Goal: Task Accomplishment & Management: Use online tool/utility

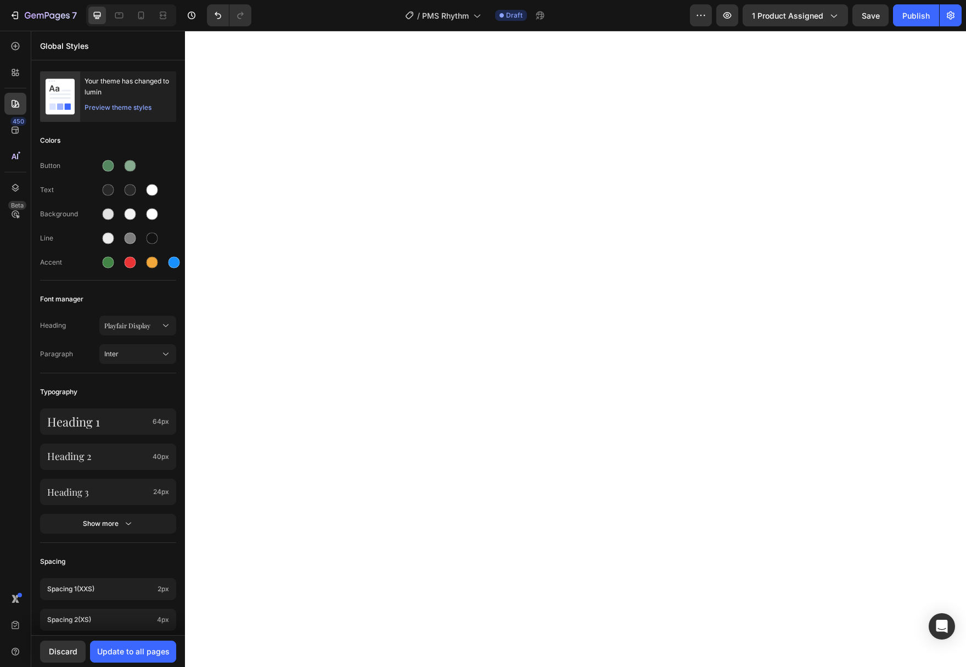
scroll to position [11, 0]
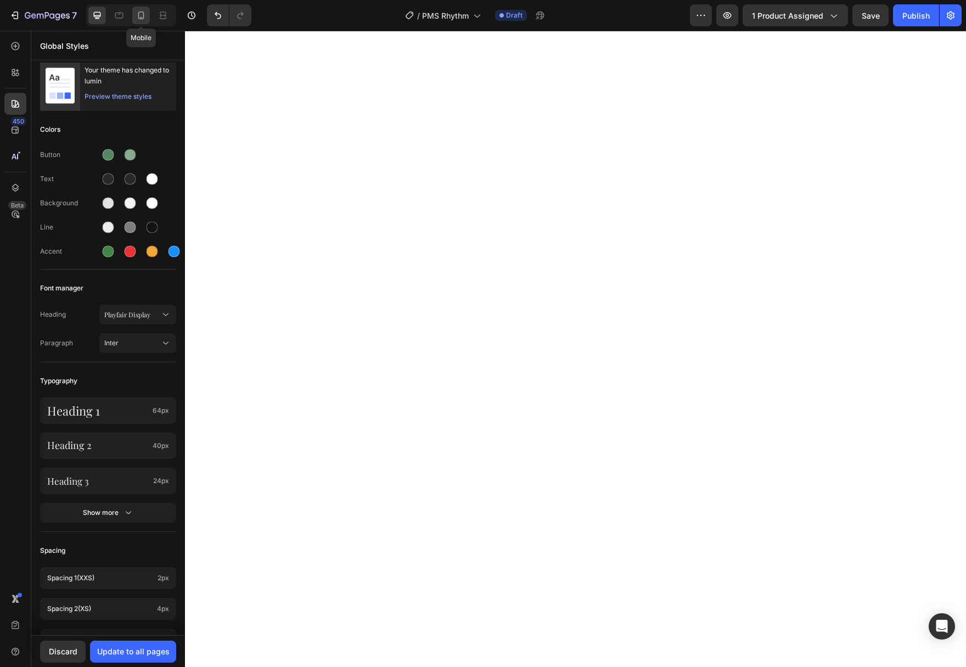
click at [141, 14] on icon at bounding box center [141, 15] width 11 height 11
click at [116, 18] on icon at bounding box center [119, 16] width 8 height 6
click at [100, 9] on div at bounding box center [97, 16] width 18 height 18
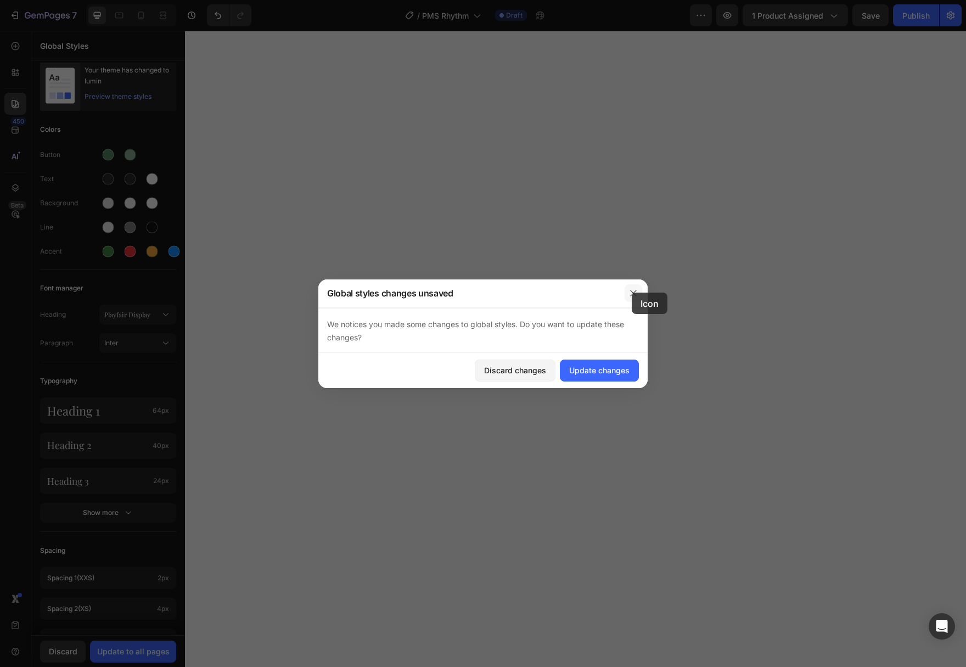
click at [632, 293] on icon "button" at bounding box center [633, 293] width 9 height 9
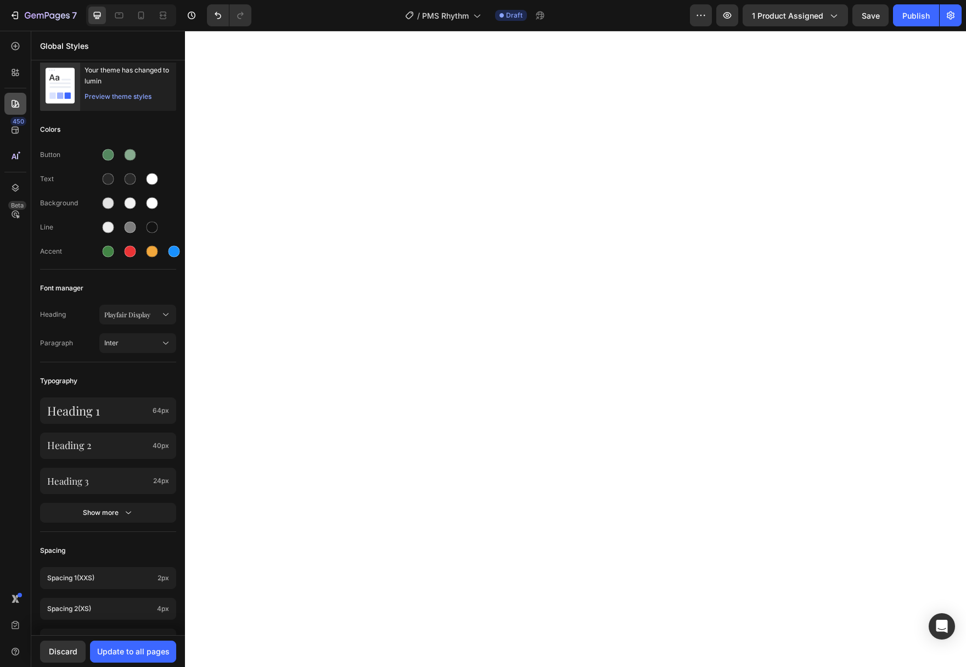
click at [12, 103] on icon at bounding box center [16, 104] width 8 height 8
click at [18, 53] on div at bounding box center [15, 46] width 22 height 22
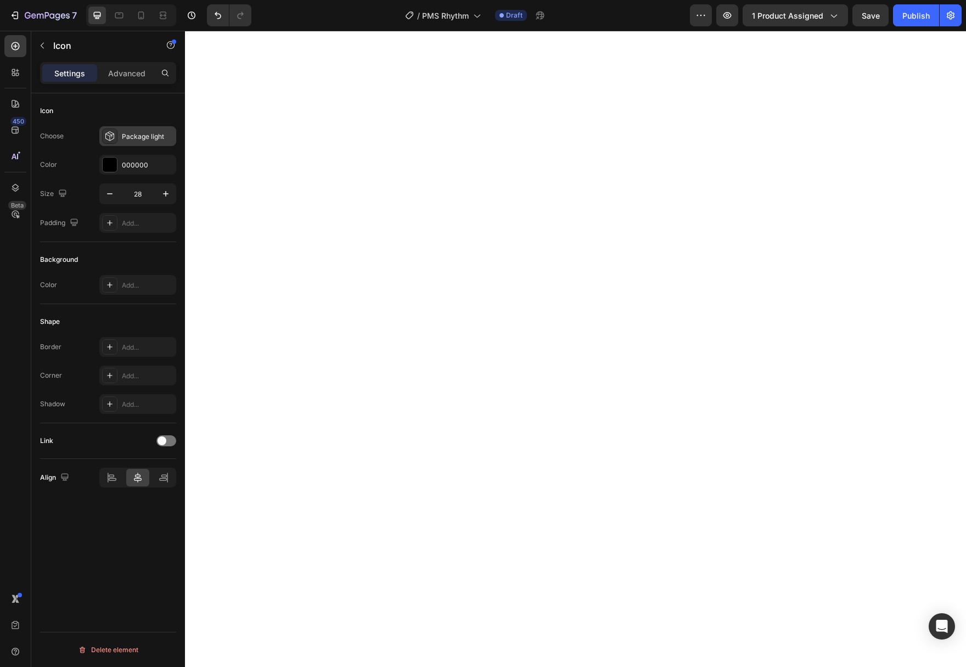
click at [106, 136] on icon at bounding box center [109, 136] width 11 height 11
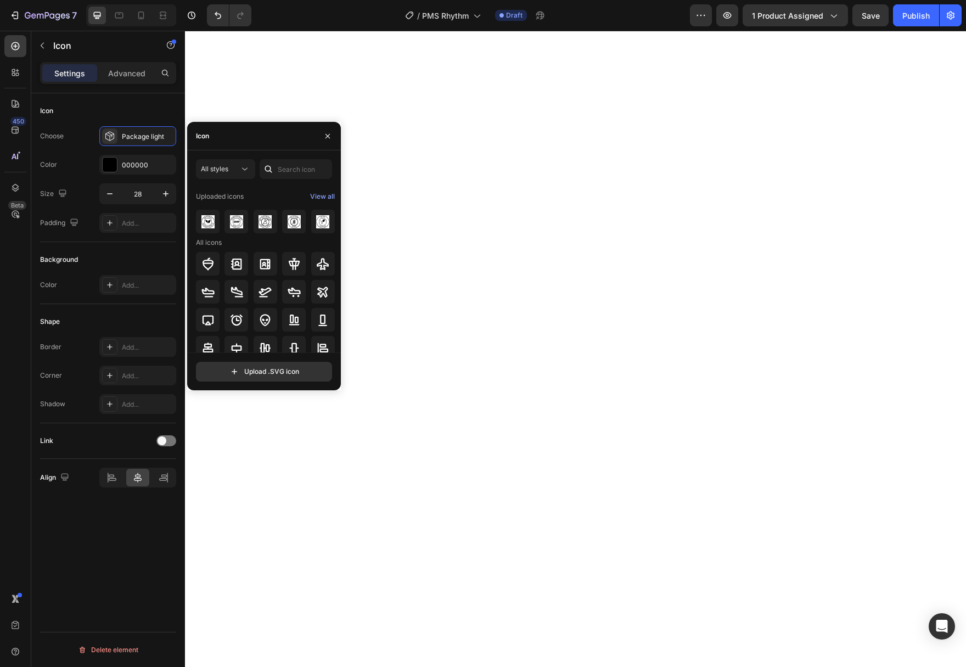
scroll to position [71, 0]
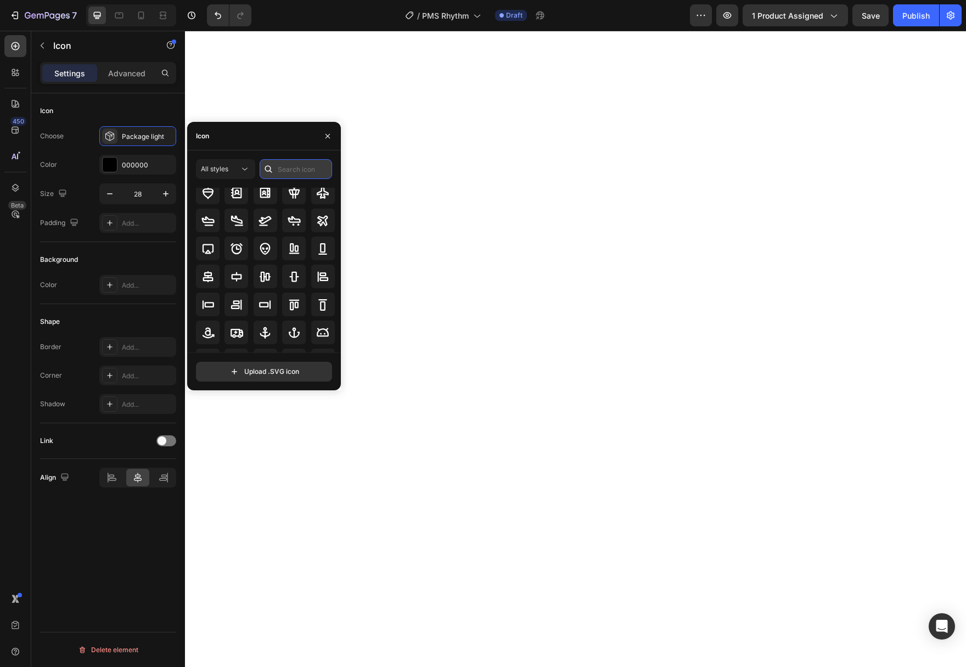
click at [278, 171] on input "text" at bounding box center [296, 169] width 72 height 20
type input "truck"
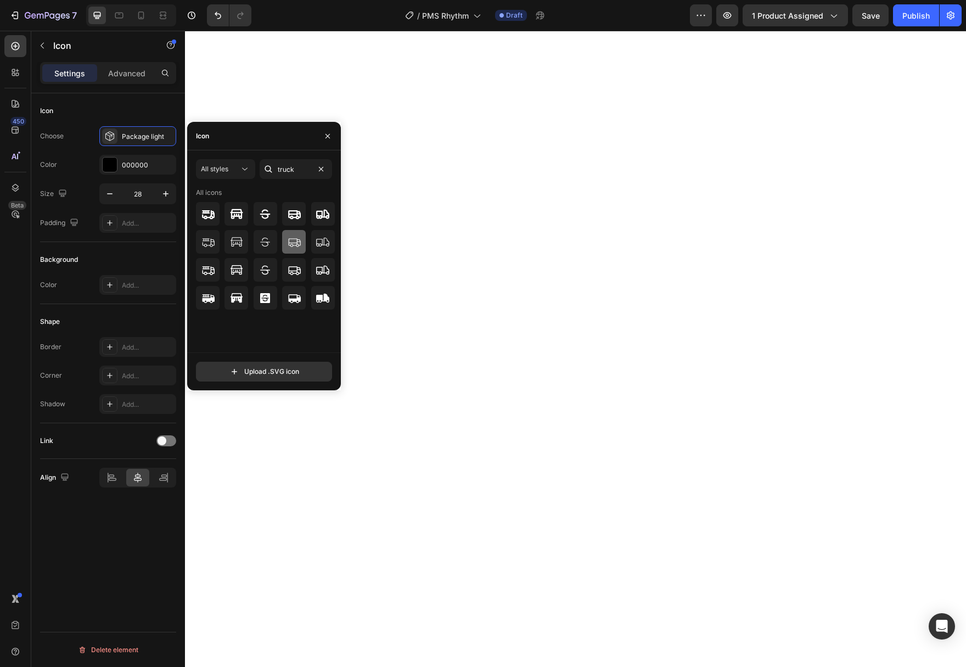
click at [295, 247] on icon at bounding box center [294, 241] width 13 height 13
click at [291, 267] on icon at bounding box center [294, 269] width 13 height 13
click at [293, 253] on div at bounding box center [294, 242] width 24 height 24
click at [298, 217] on icon at bounding box center [294, 213] width 13 height 13
click at [291, 239] on icon at bounding box center [294, 241] width 13 height 13
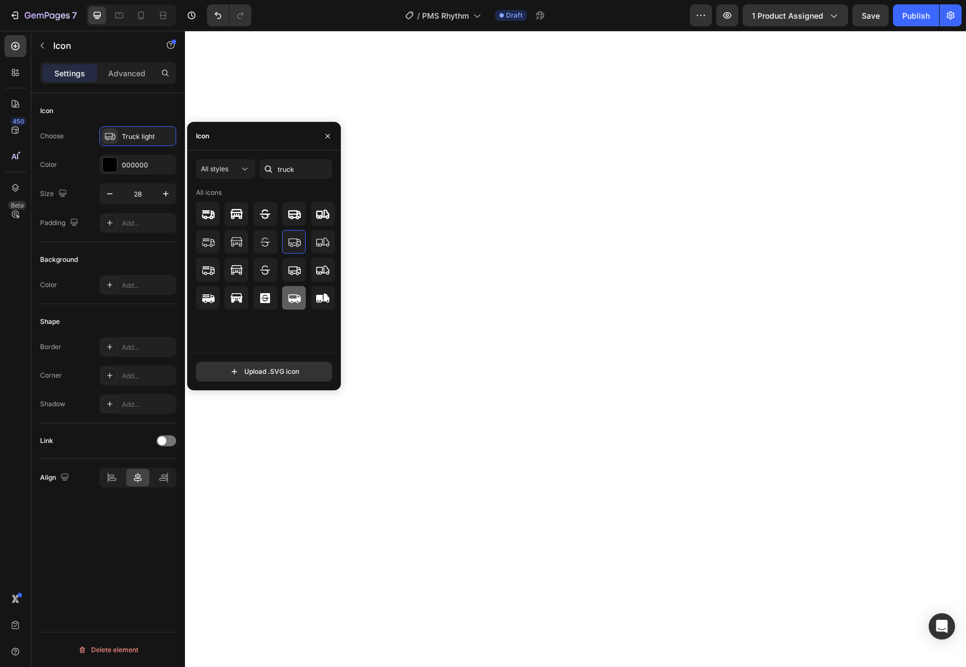
click at [290, 294] on icon at bounding box center [294, 297] width 13 height 13
click at [296, 242] on icon at bounding box center [294, 241] width 13 height 13
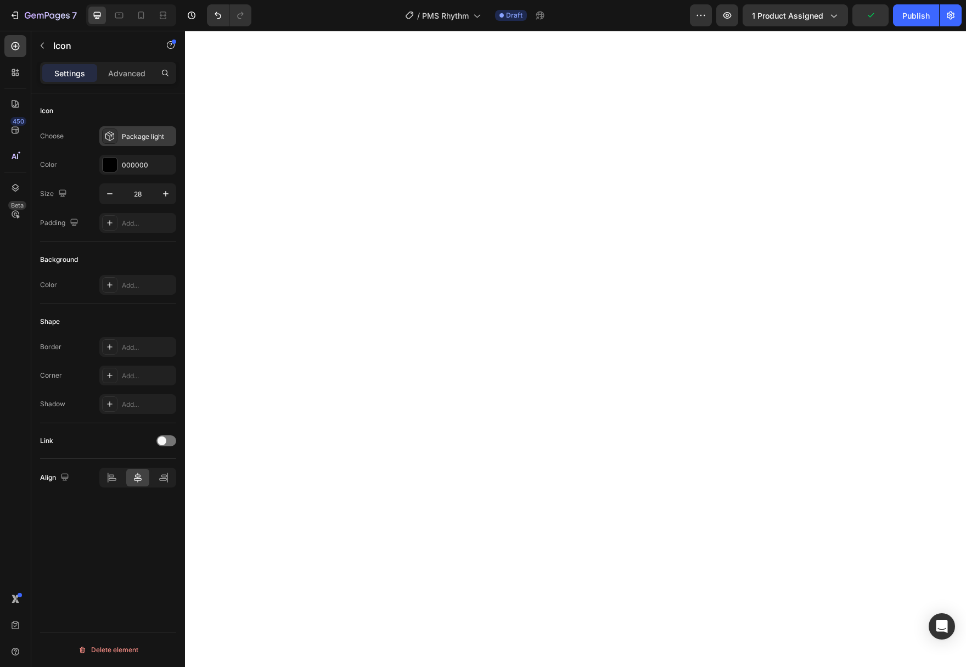
click at [137, 141] on div "Package light" at bounding box center [148, 137] width 52 height 10
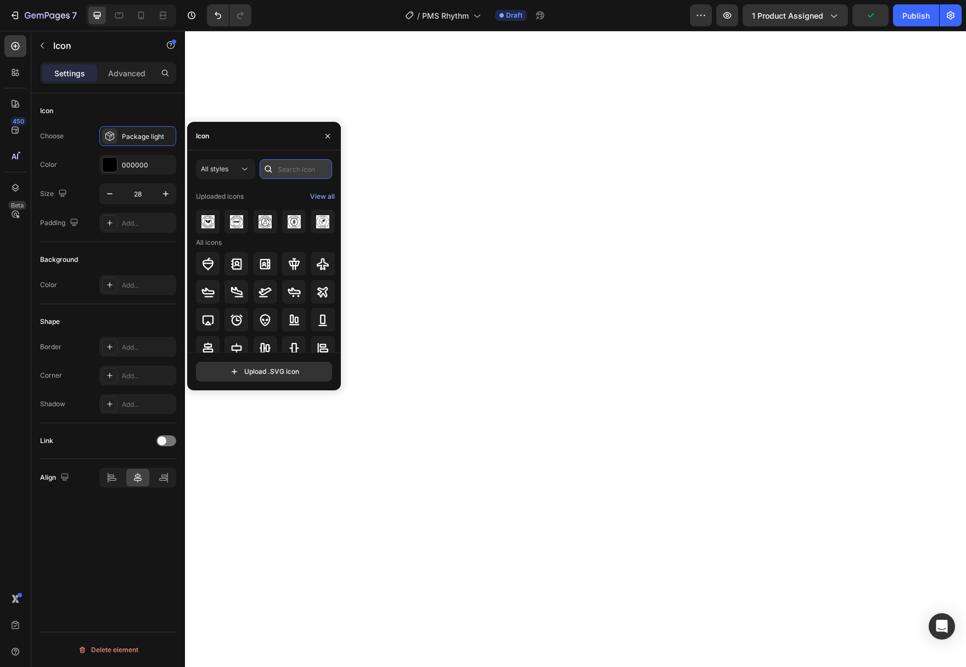
click at [294, 170] on input "text" at bounding box center [296, 169] width 72 height 20
type input "package"
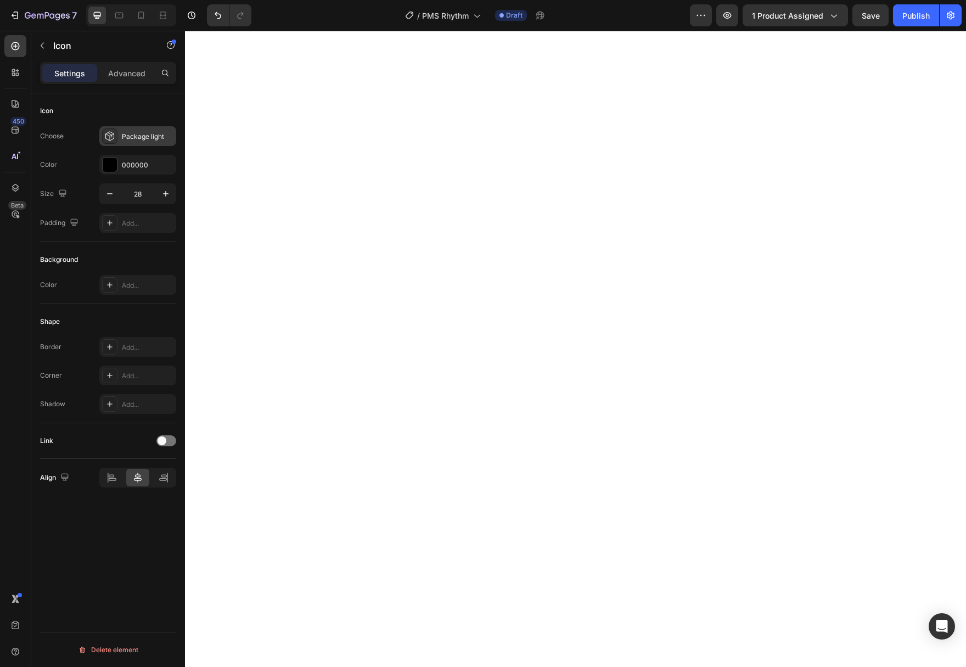
click at [152, 136] on div "Package light" at bounding box center [148, 137] width 52 height 10
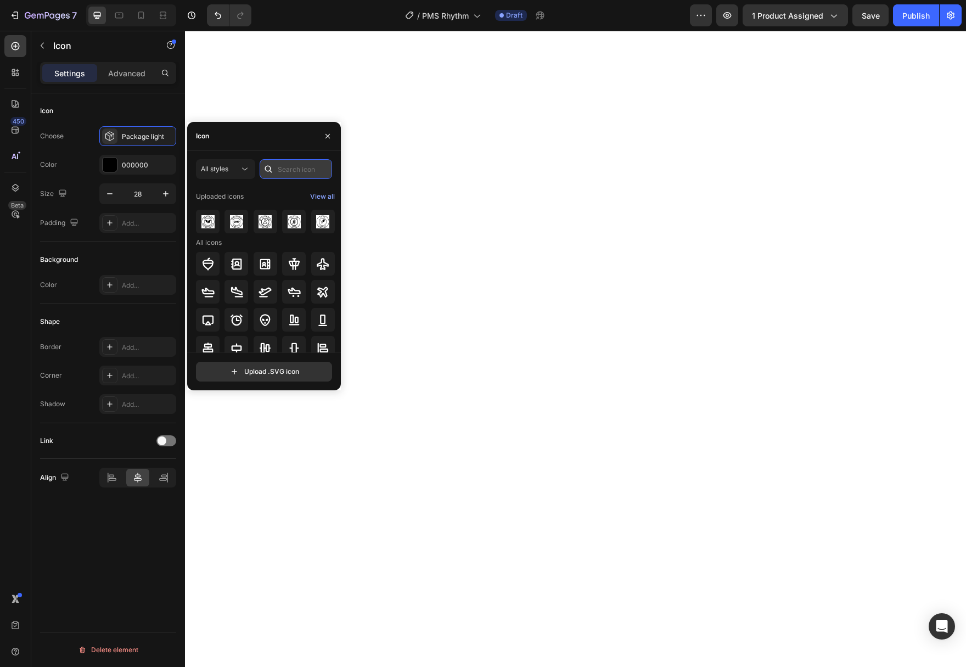
click at [302, 167] on input "text" at bounding box center [296, 169] width 72 height 20
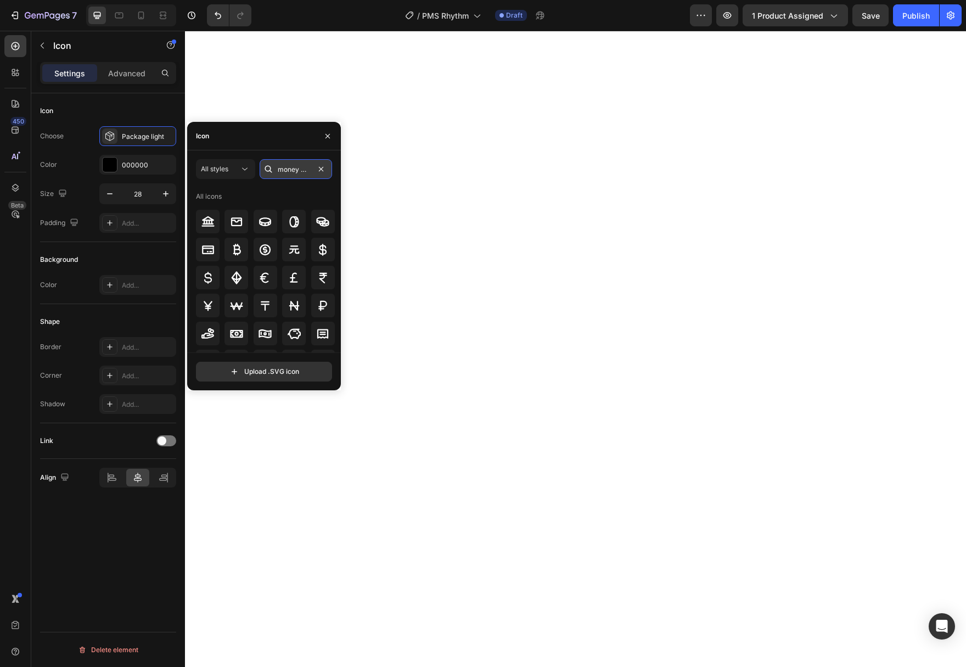
scroll to position [0, 6]
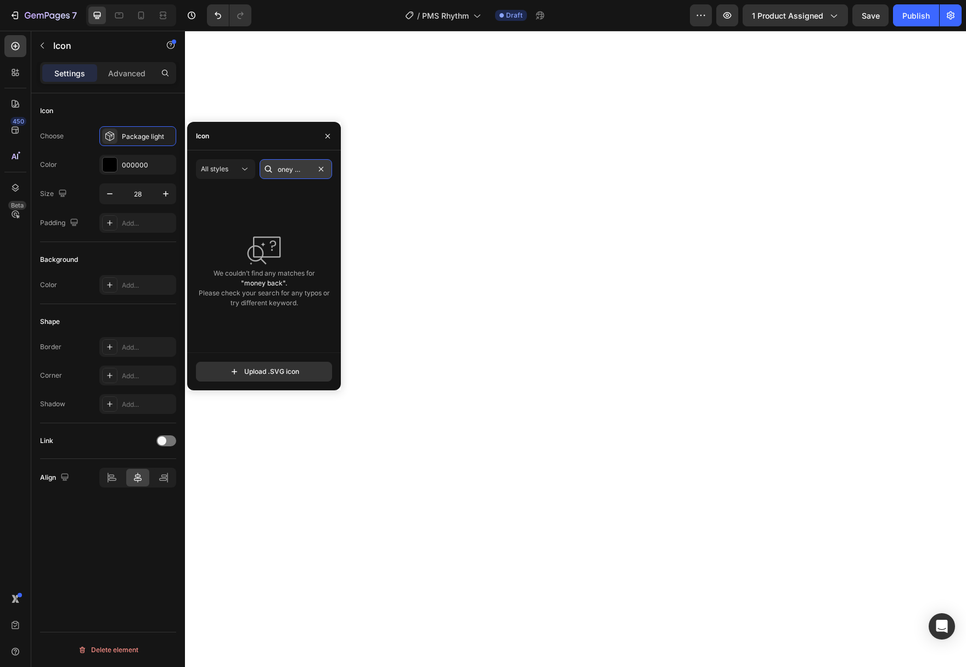
click at [293, 169] on input "money back" at bounding box center [296, 169] width 72 height 20
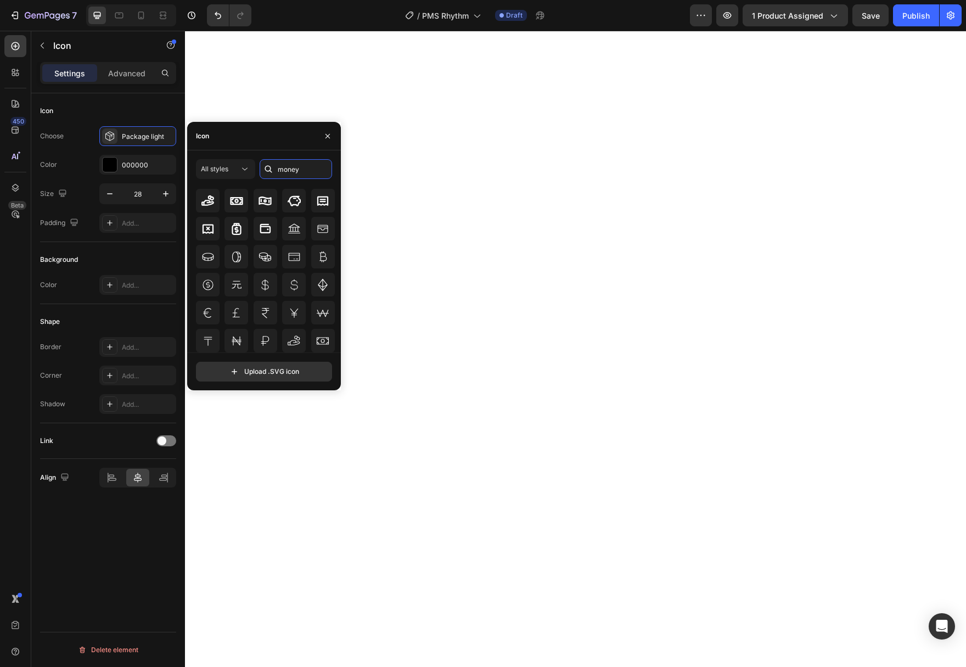
scroll to position [132, 0]
type input "money"
click at [206, 287] on icon at bounding box center [207, 281] width 13 height 13
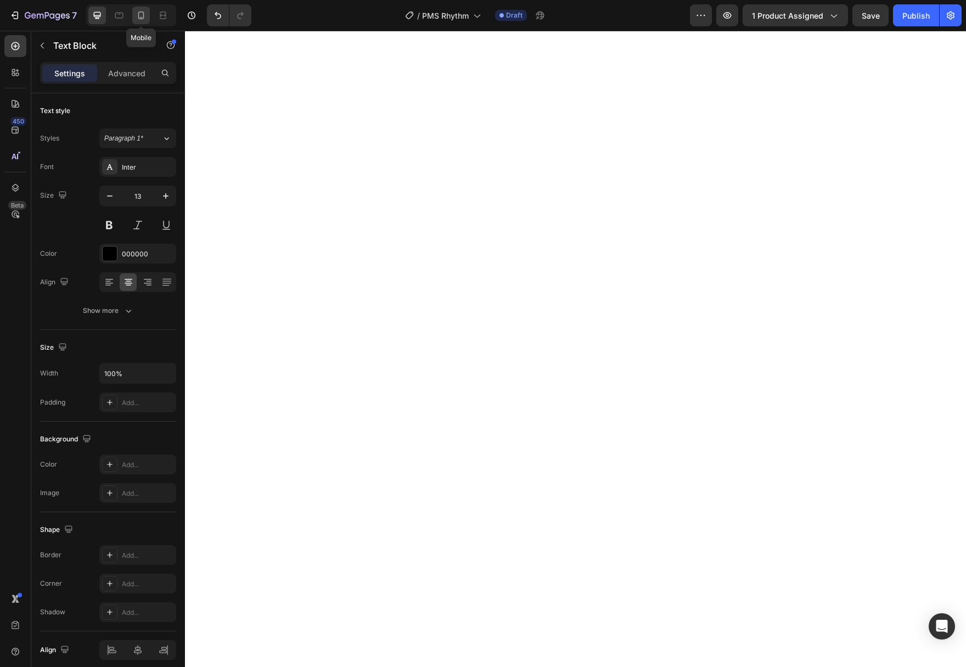
click at [143, 21] on div at bounding box center [141, 16] width 18 height 18
click at [99, 19] on icon at bounding box center [97, 15] width 11 height 11
type input "13"
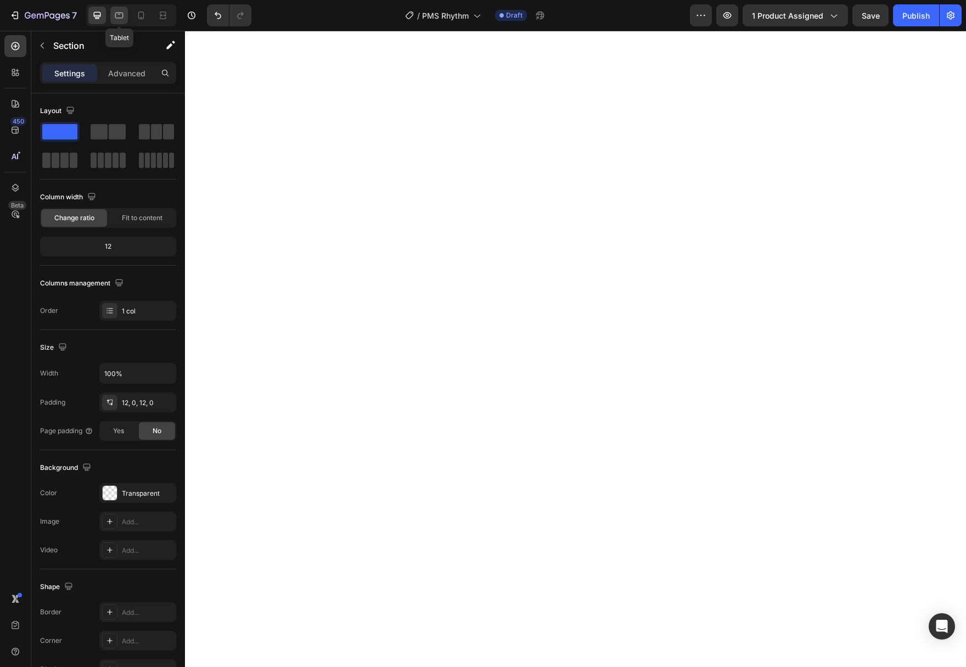
click at [115, 12] on icon at bounding box center [119, 15] width 11 height 11
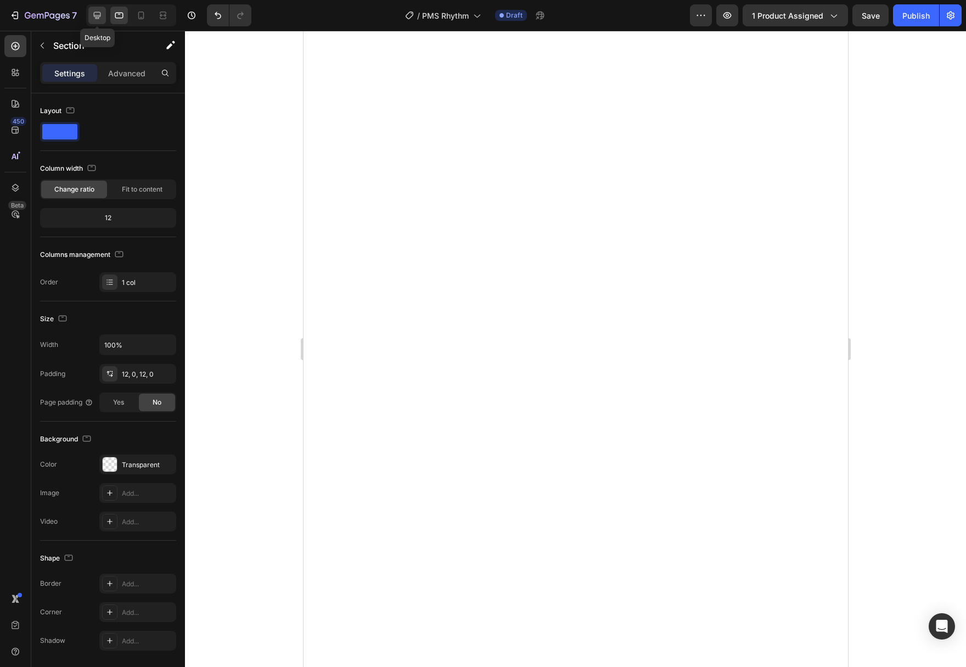
click at [102, 11] on icon at bounding box center [97, 15] width 11 height 11
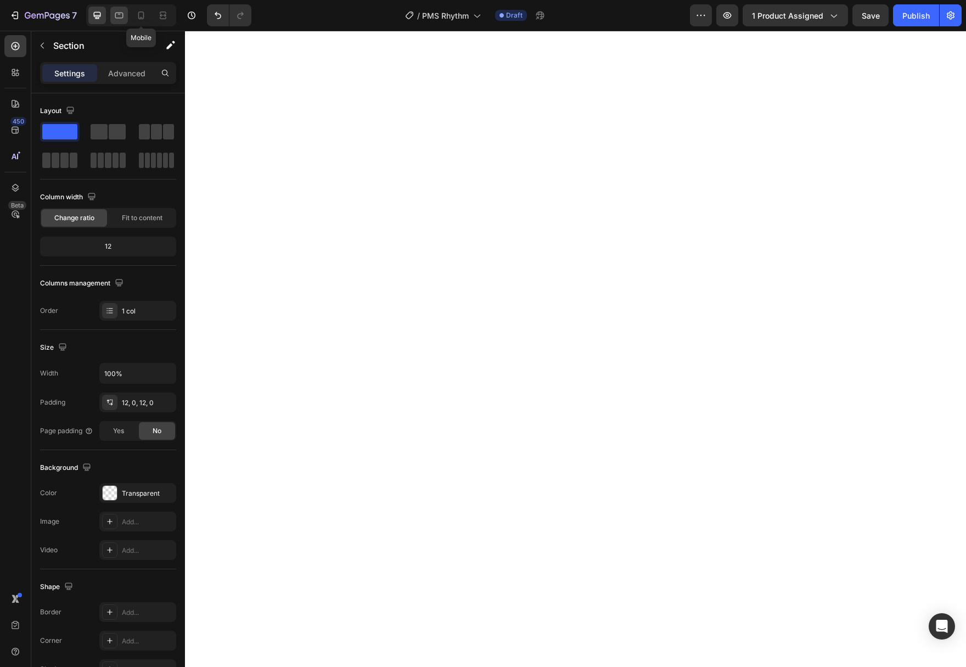
click at [121, 12] on icon at bounding box center [119, 15] width 11 height 11
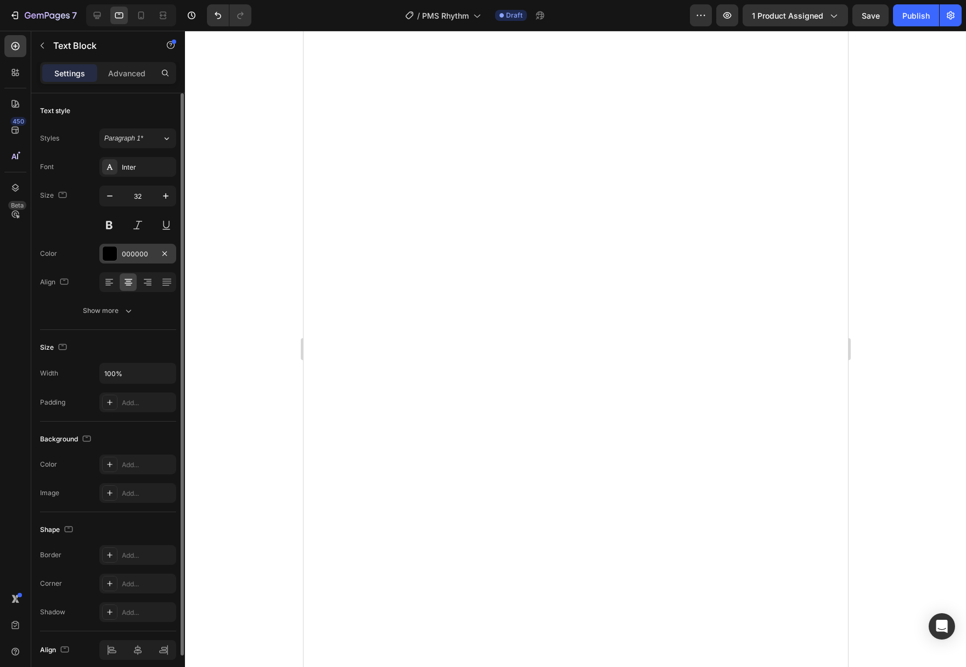
click at [144, 253] on div "000000" at bounding box center [138, 254] width 32 height 10
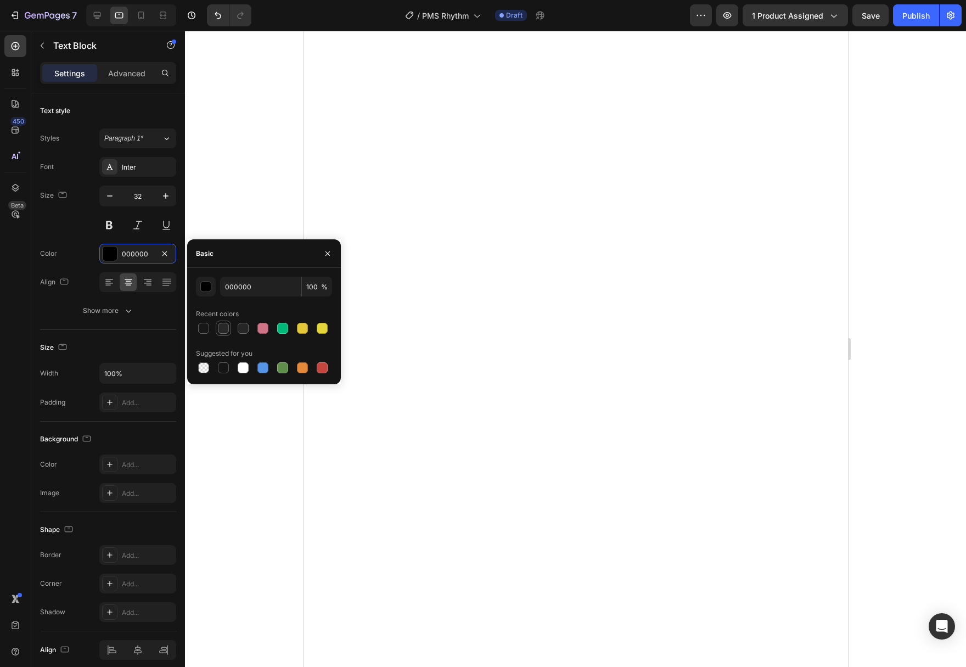
click at [218, 326] on div at bounding box center [223, 328] width 11 height 11
click at [239, 327] on div at bounding box center [243, 328] width 11 height 11
click at [216, 328] on div at bounding box center [223, 328] width 15 height 15
click at [203, 328] on div at bounding box center [203, 328] width 11 height 11
type input "181818"
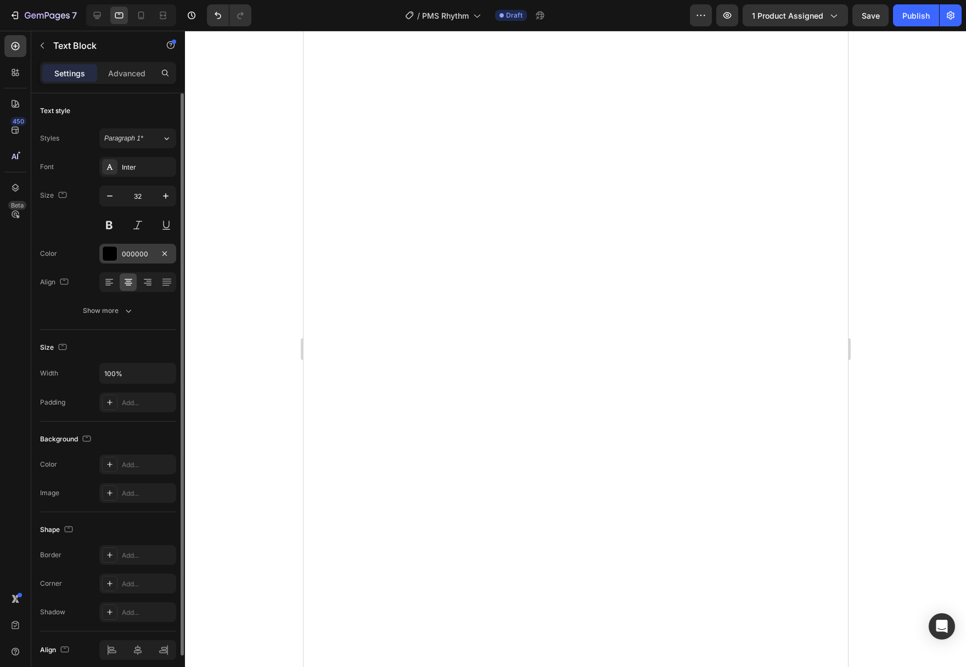
click at [113, 255] on div at bounding box center [110, 253] width 14 height 14
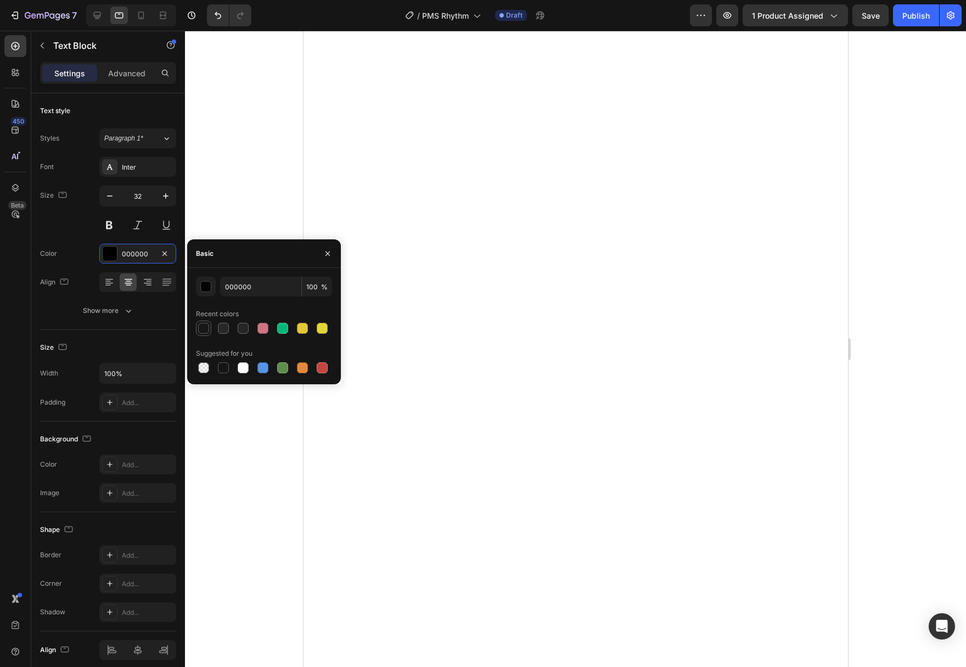
click at [203, 332] on div at bounding box center [203, 328] width 11 height 11
type input "181818"
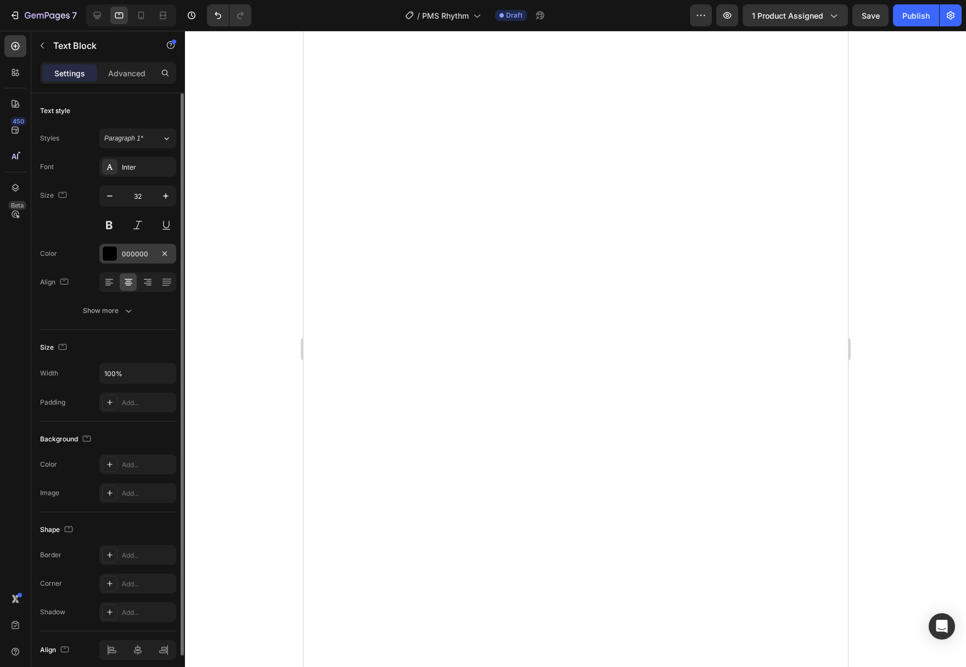
click at [111, 250] on div at bounding box center [110, 253] width 14 height 14
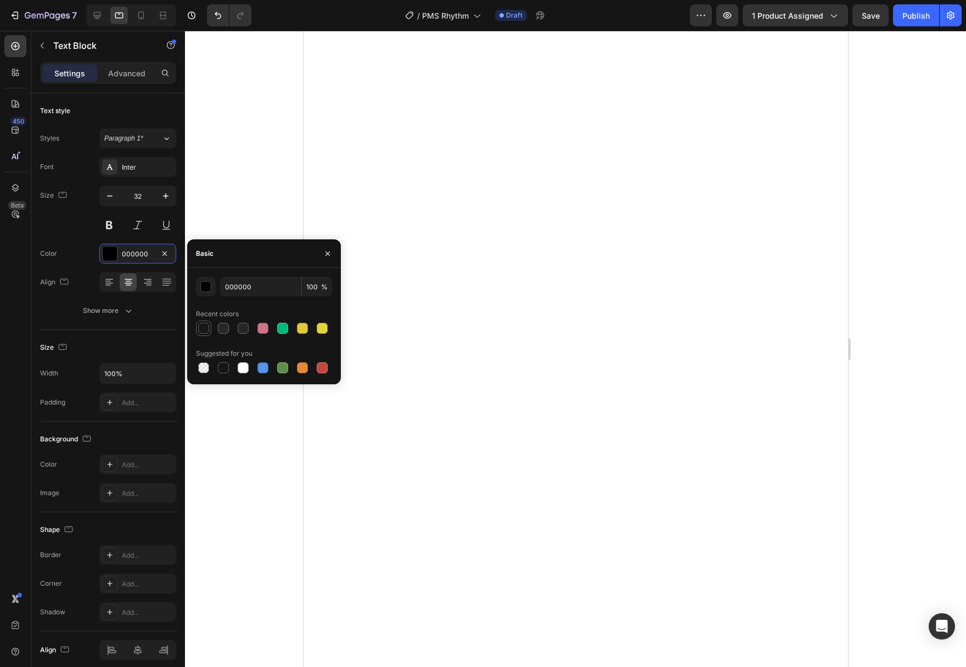
click at [203, 326] on div at bounding box center [203, 328] width 11 height 11
type input "181818"
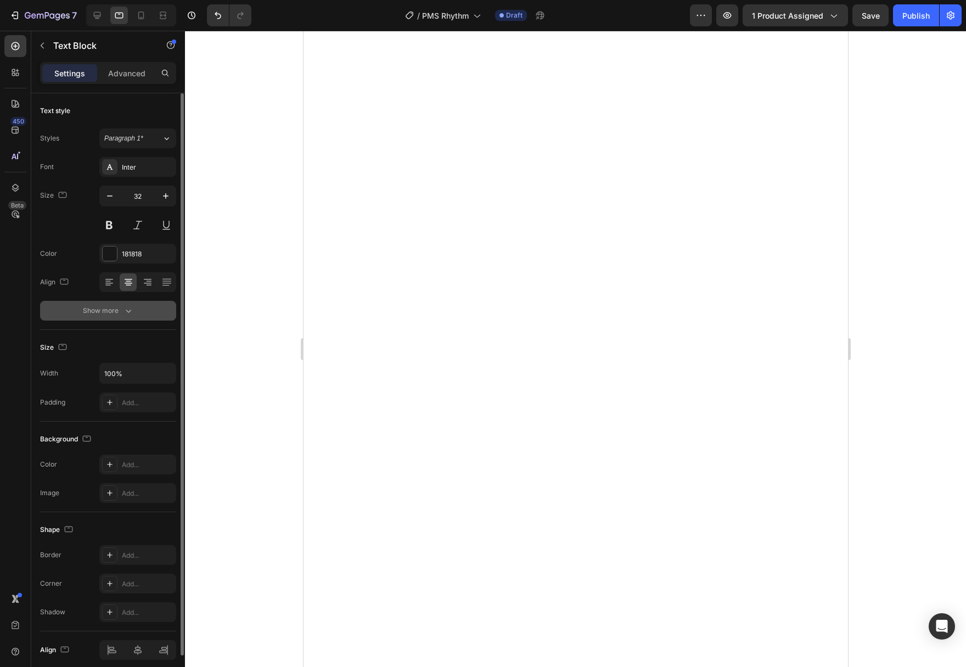
click at [124, 308] on icon "button" at bounding box center [128, 310] width 11 height 11
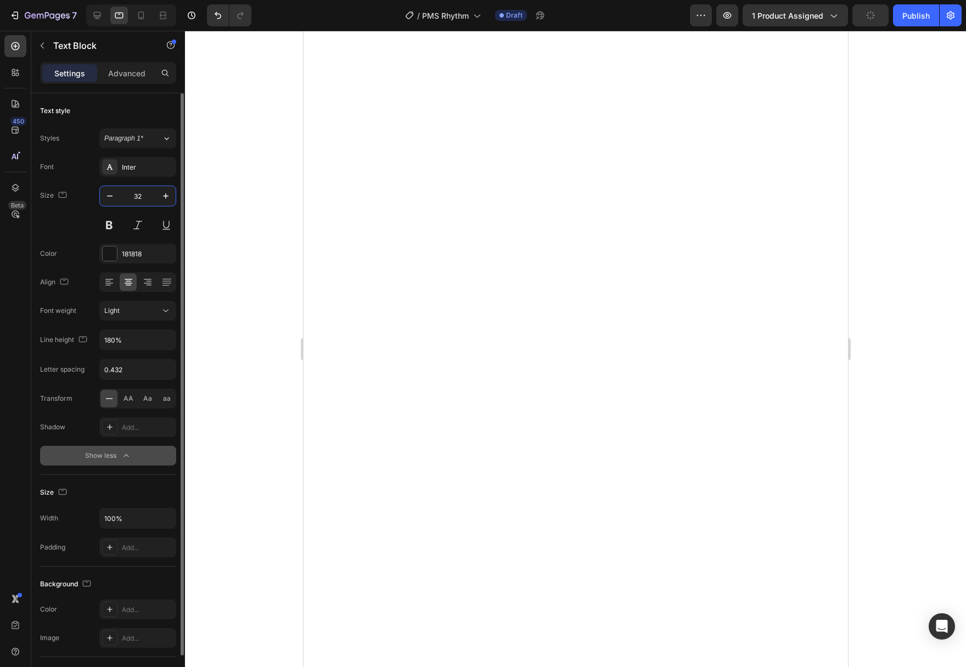
click at [147, 200] on input "32" at bounding box center [138, 196] width 36 height 20
click at [152, 196] on input "32" at bounding box center [138, 196] width 36 height 20
click at [151, 196] on input "32" at bounding box center [138, 196] width 36 height 20
type input "15"
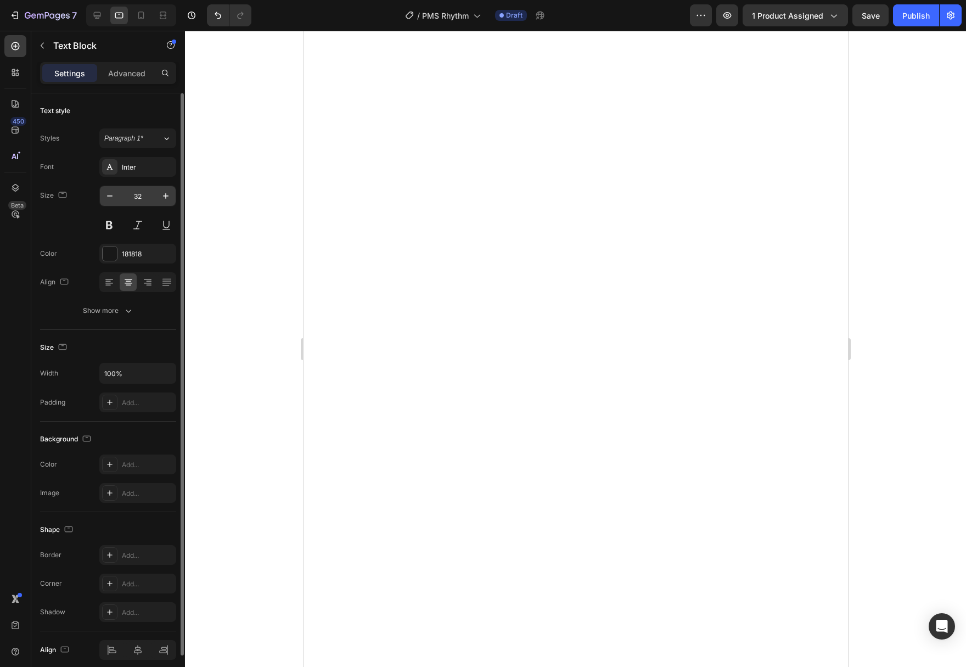
click at [143, 198] on input "32" at bounding box center [138, 196] width 36 height 20
type input "15"
click at [149, 199] on input "32" at bounding box center [138, 196] width 36 height 20
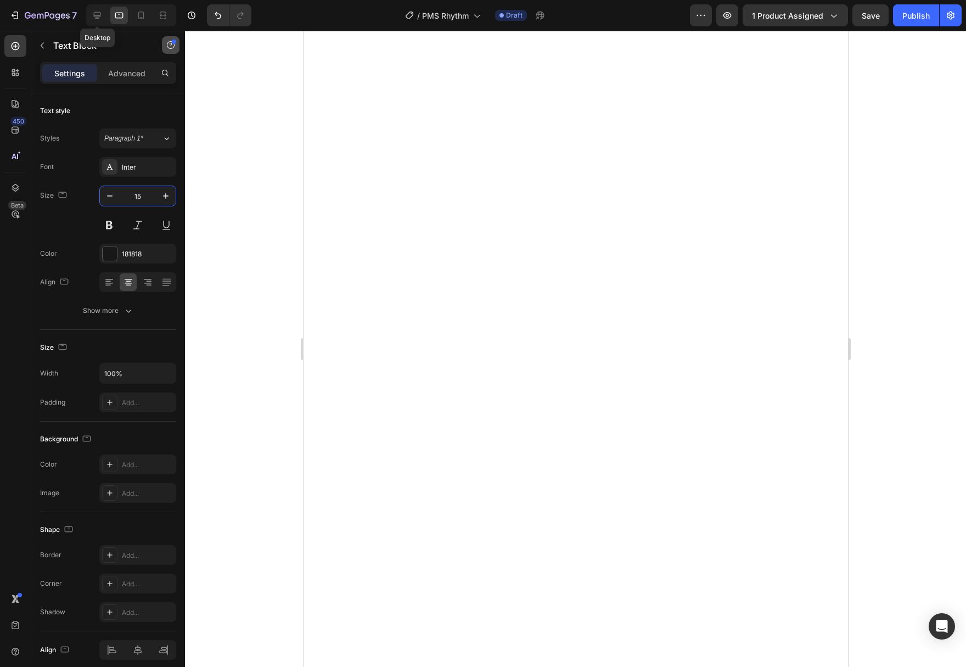
click at [98, 14] on icon at bounding box center [97, 15] width 11 height 11
click at [119, 13] on icon at bounding box center [119, 16] width 8 height 6
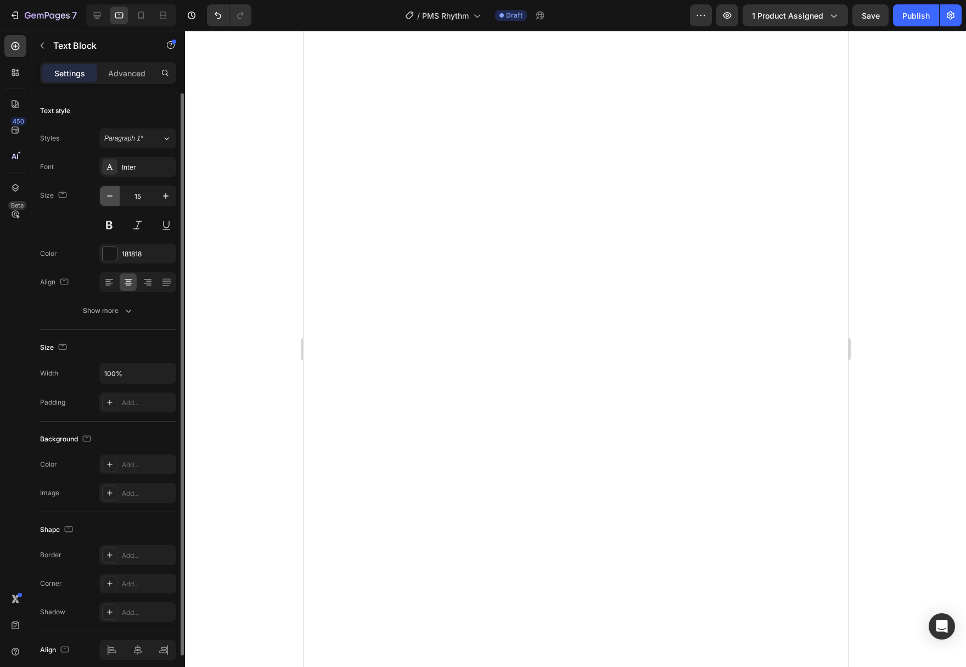
click at [111, 196] on icon "button" at bounding box center [109, 195] width 5 height 1
type input "13"
click at [110, 193] on icon "button" at bounding box center [109, 195] width 11 height 11
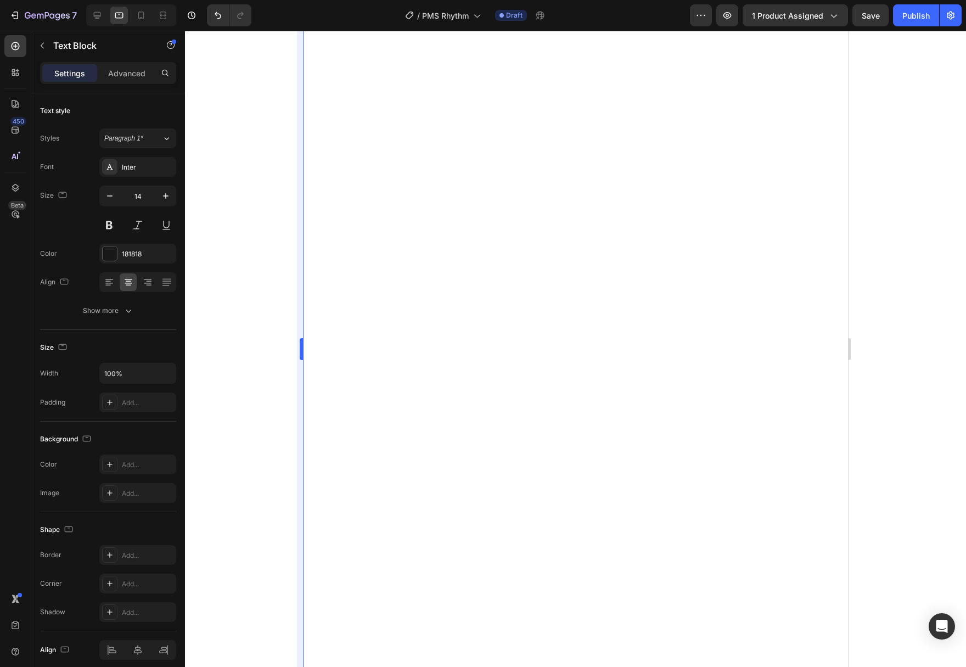
type input "13"
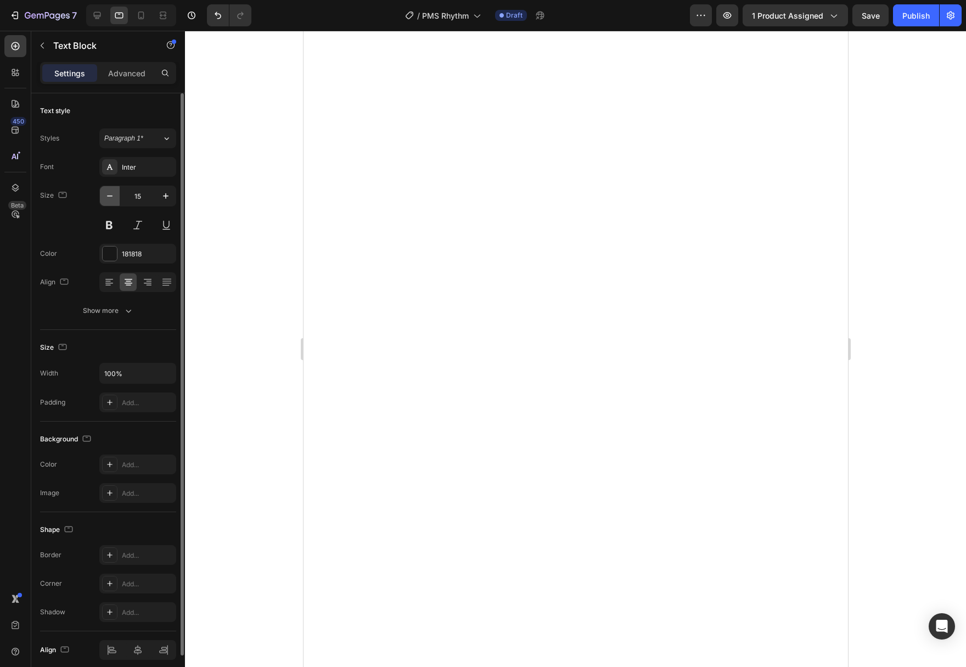
click at [113, 196] on icon "button" at bounding box center [109, 195] width 11 height 11
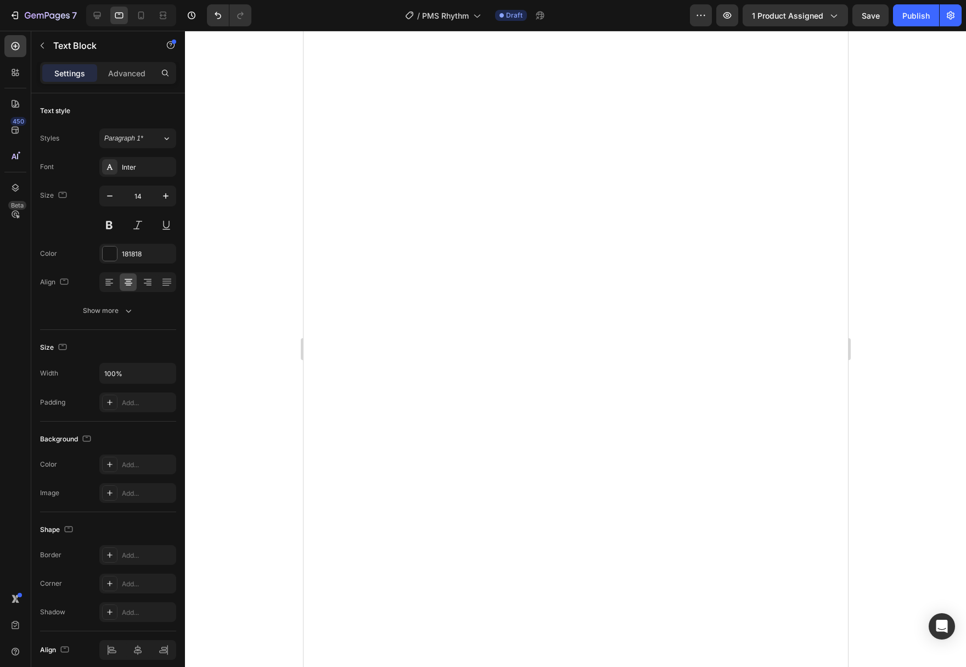
type input "13"
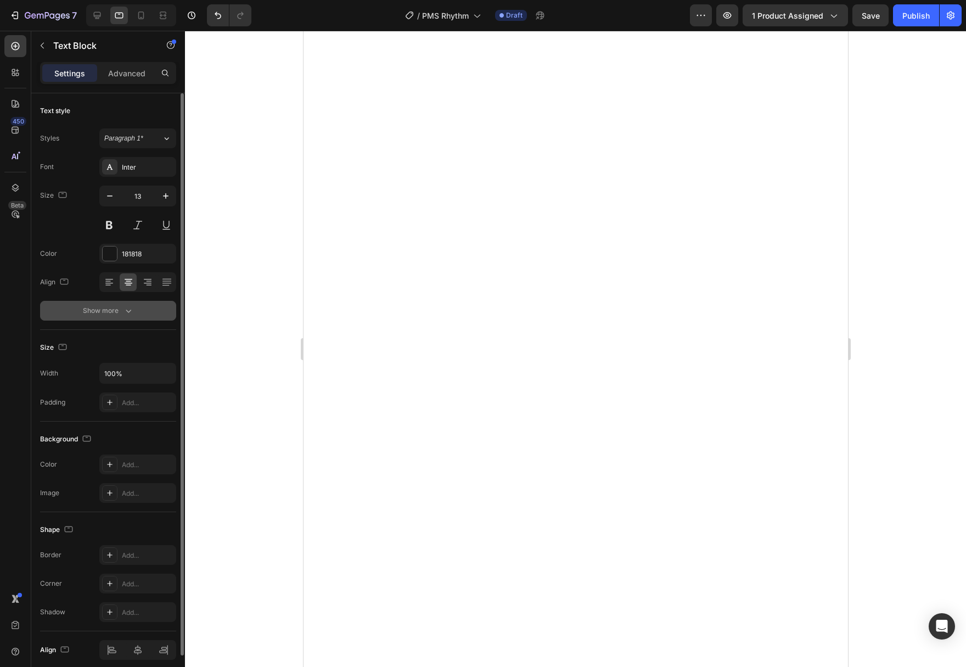
click at [114, 317] on button "Show more" at bounding box center [108, 311] width 136 height 20
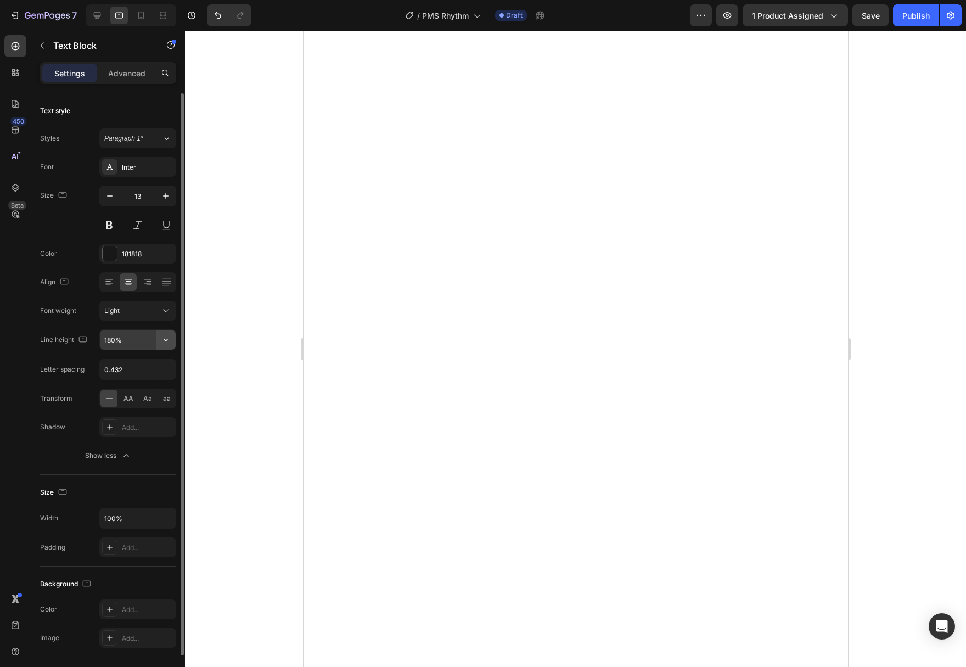
click at [164, 346] on button "button" at bounding box center [166, 340] width 20 height 20
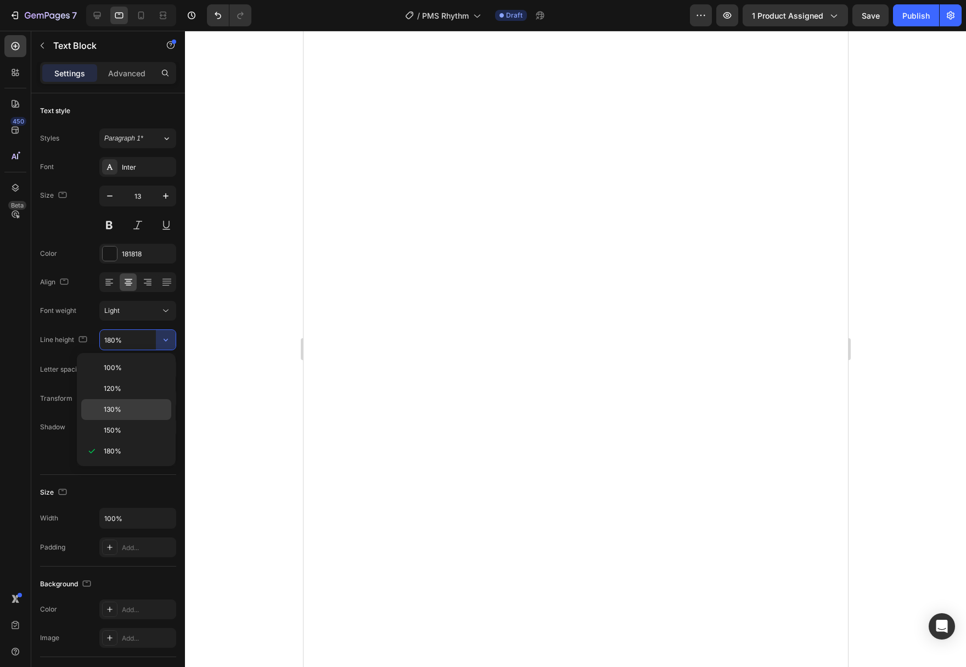
click at [133, 420] on div "130%" at bounding box center [126, 430] width 90 height 21
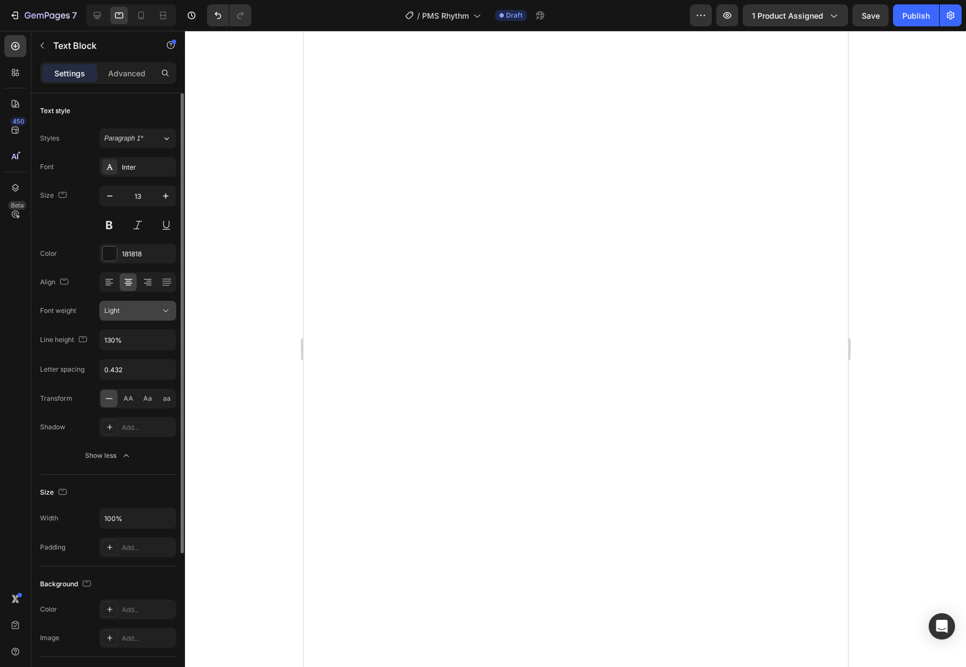
click at [172, 311] on button "Light" at bounding box center [137, 311] width 77 height 20
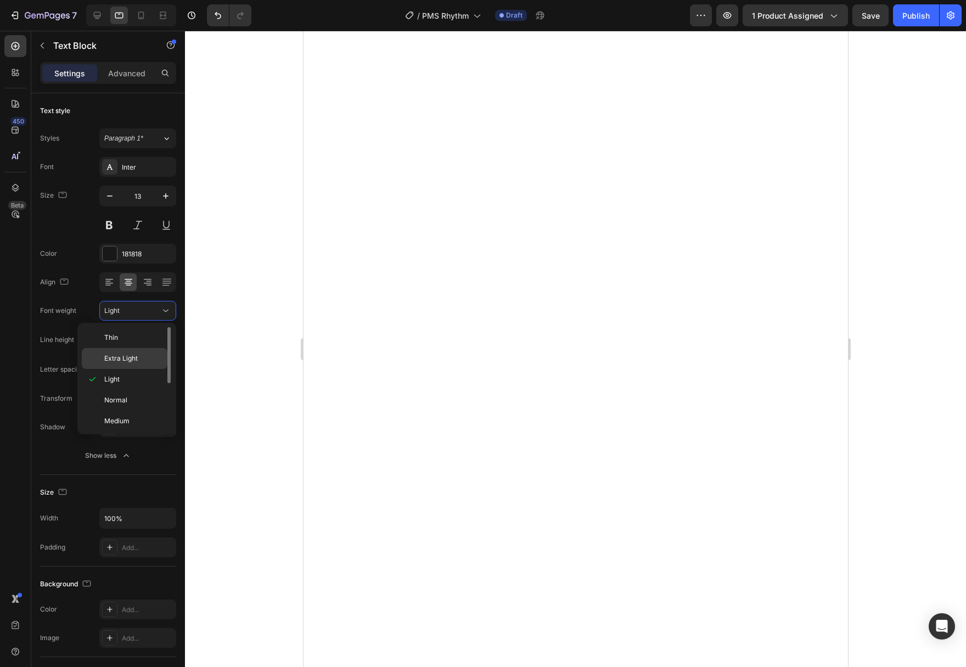
click at [137, 360] on span "Extra Light" at bounding box center [120, 359] width 33 height 10
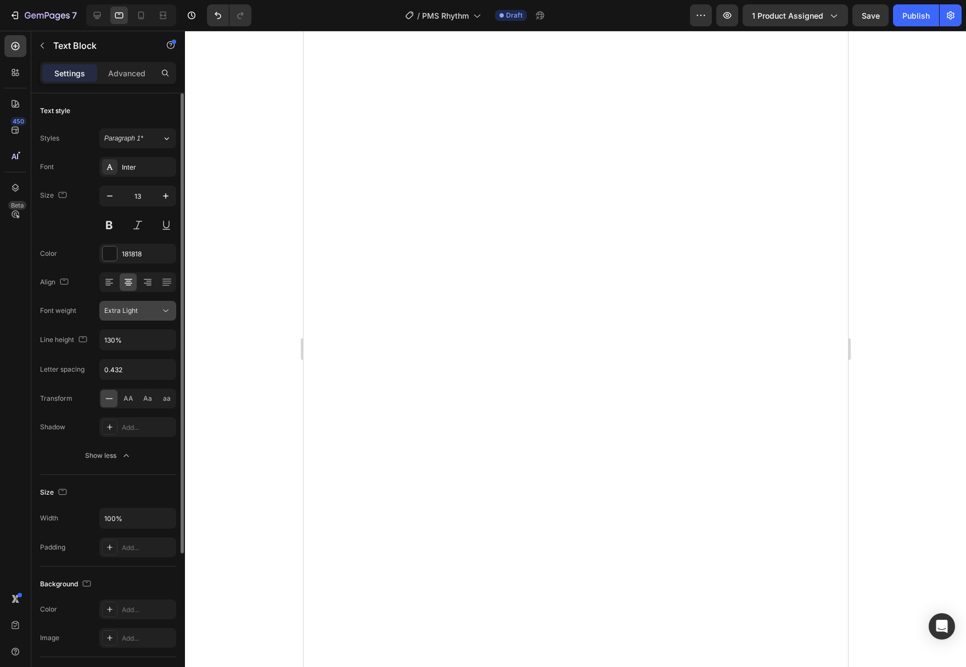
click at [170, 315] on icon at bounding box center [165, 310] width 11 height 11
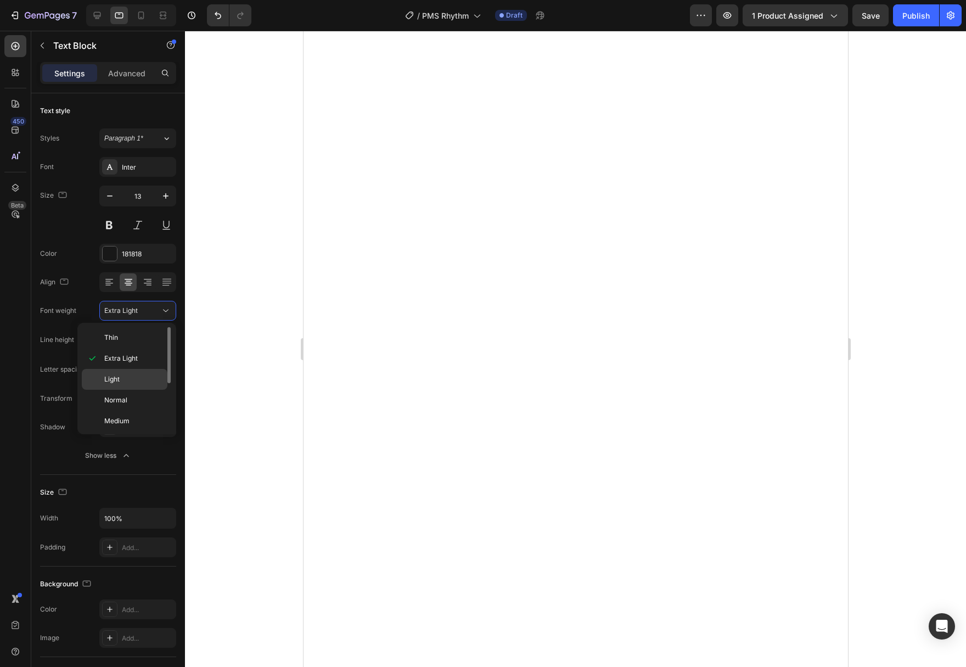
click at [142, 382] on p "Light" at bounding box center [133, 379] width 58 height 10
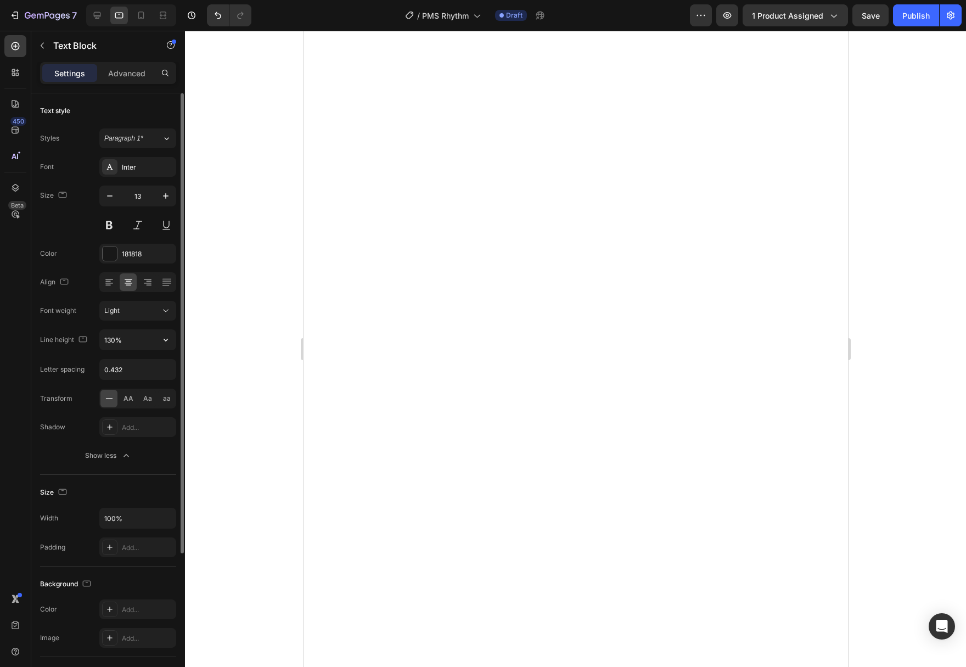
click at [147, 351] on div "Font Inter Size 13 Color 181818 Align Font weight Light Line height 130% Letter…" at bounding box center [108, 311] width 136 height 308
click at [149, 343] on input "130%" at bounding box center [138, 340] width 76 height 20
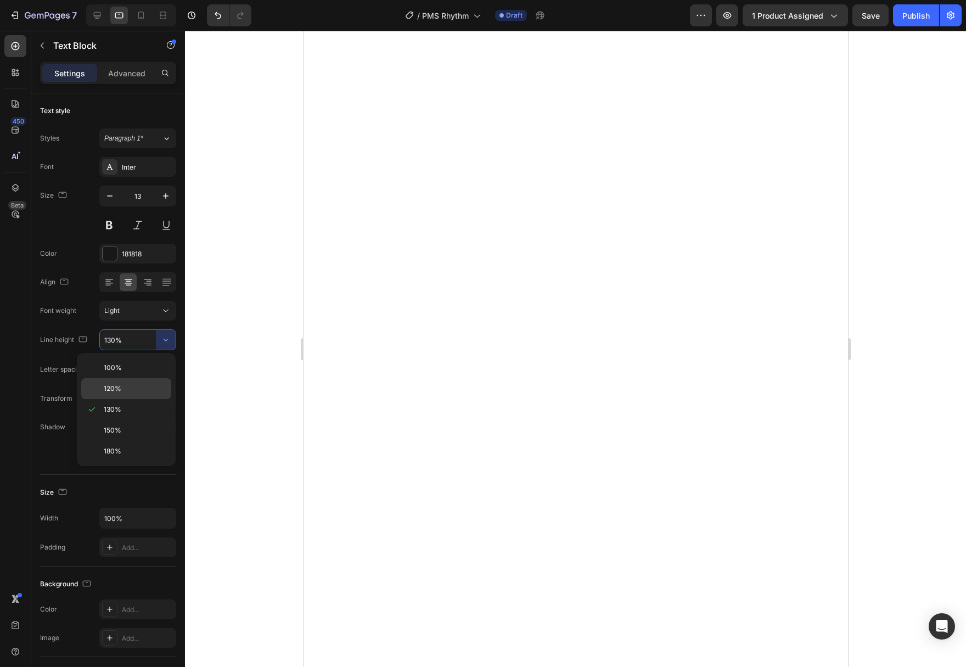
click at [143, 386] on p "120%" at bounding box center [135, 389] width 63 height 10
type input "120%"
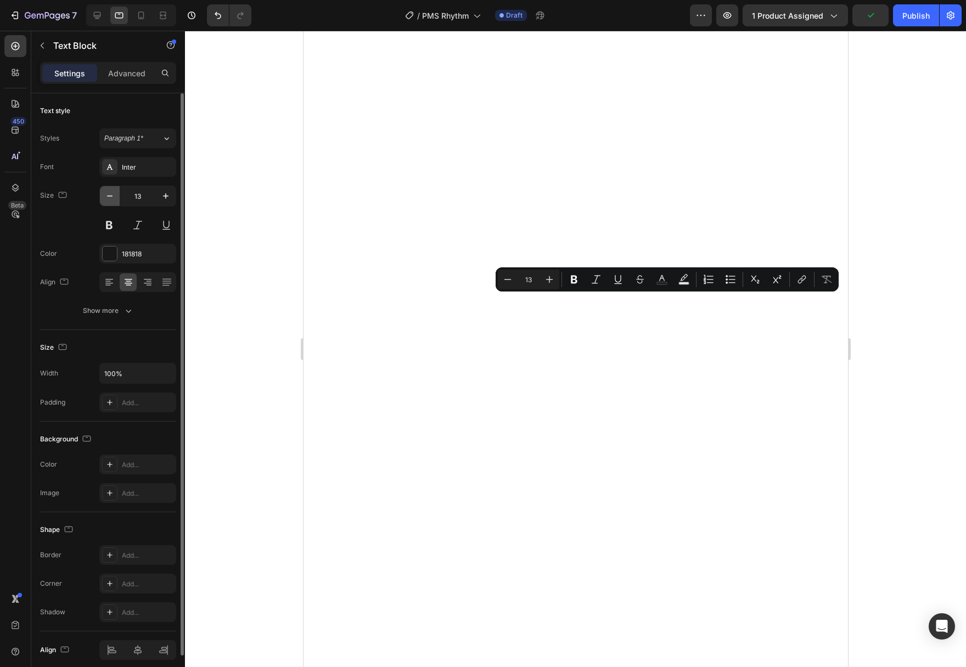
click at [106, 197] on icon "button" at bounding box center [109, 195] width 11 height 11
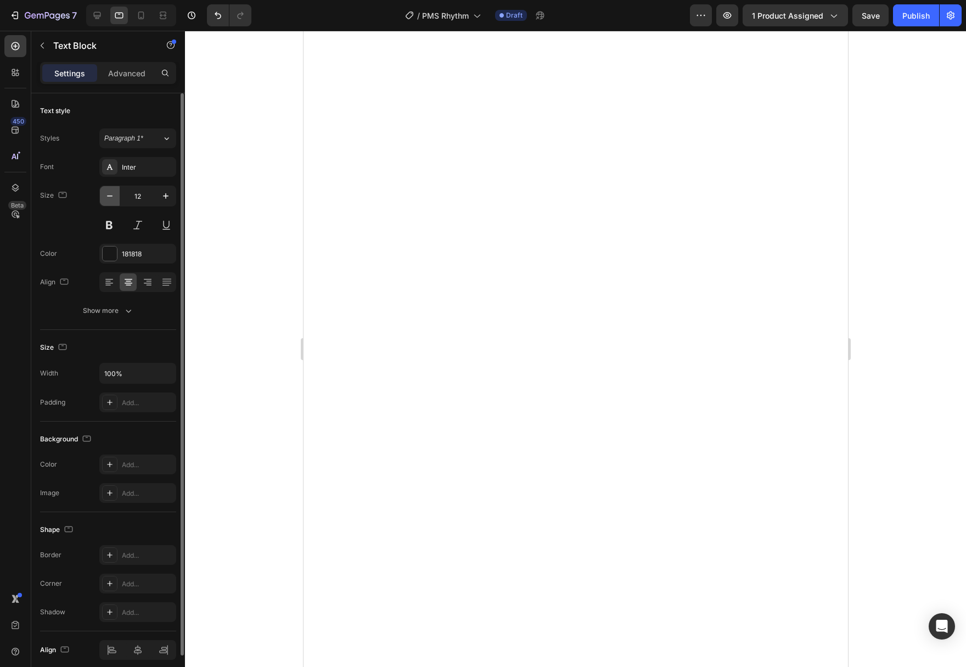
click at [110, 197] on icon "button" at bounding box center [109, 195] width 11 height 11
click at [163, 200] on icon "button" at bounding box center [165, 195] width 11 height 11
type input "12"
click at [148, 317] on button "Show more" at bounding box center [108, 311] width 136 height 20
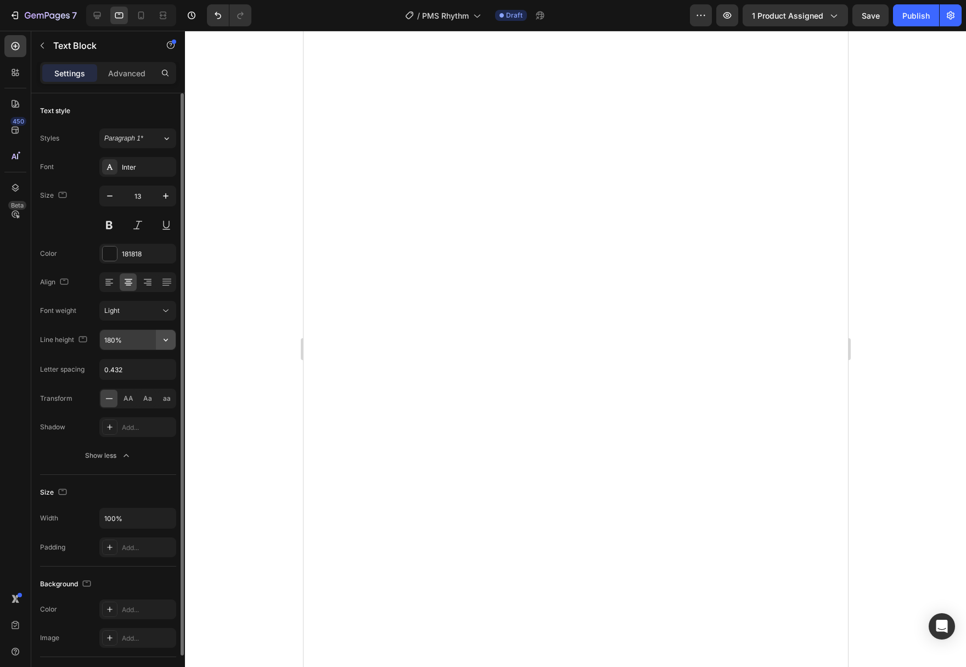
click at [167, 343] on icon "button" at bounding box center [165, 339] width 11 height 11
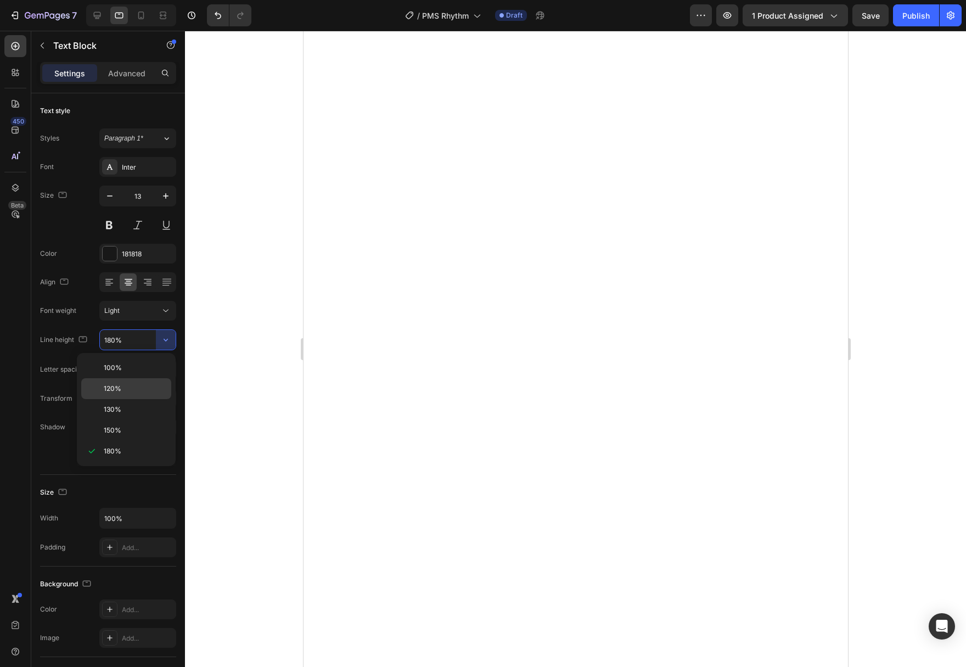
click at [143, 390] on p "120%" at bounding box center [135, 389] width 63 height 10
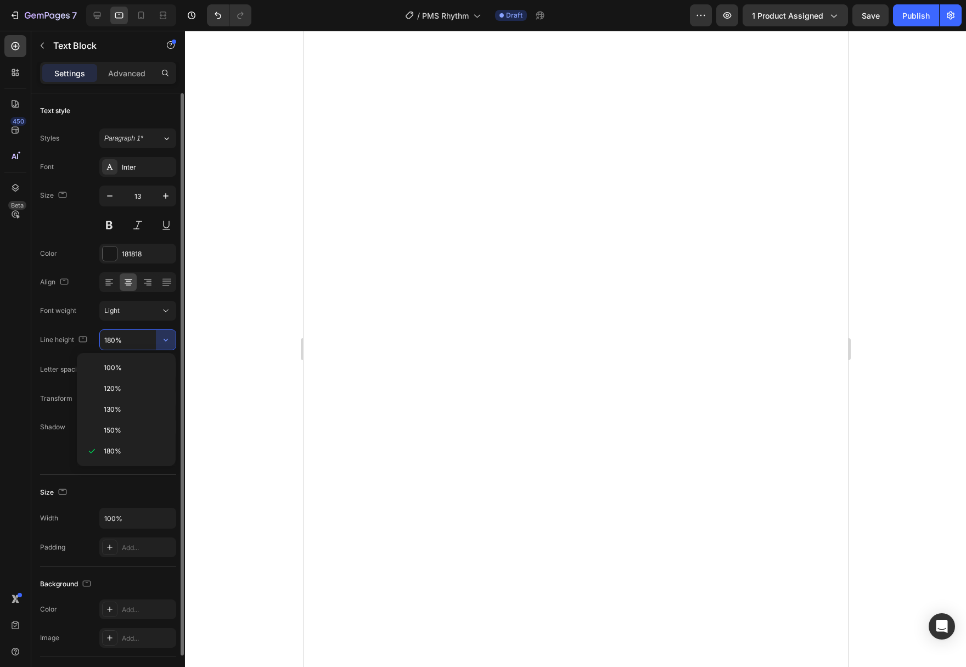
type input "120%"
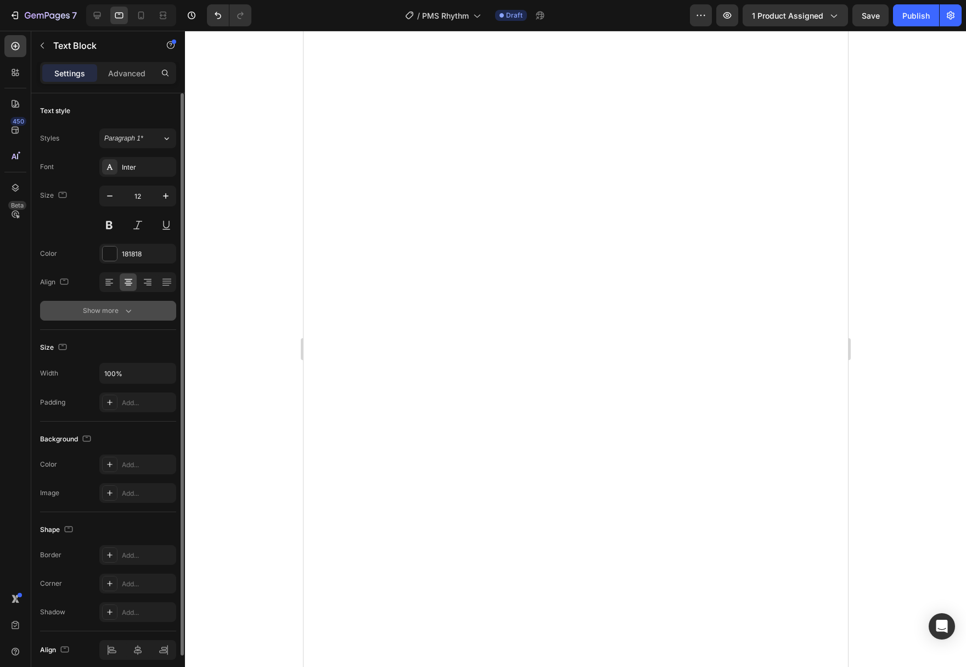
click at [113, 302] on button "Show more" at bounding box center [108, 311] width 136 height 20
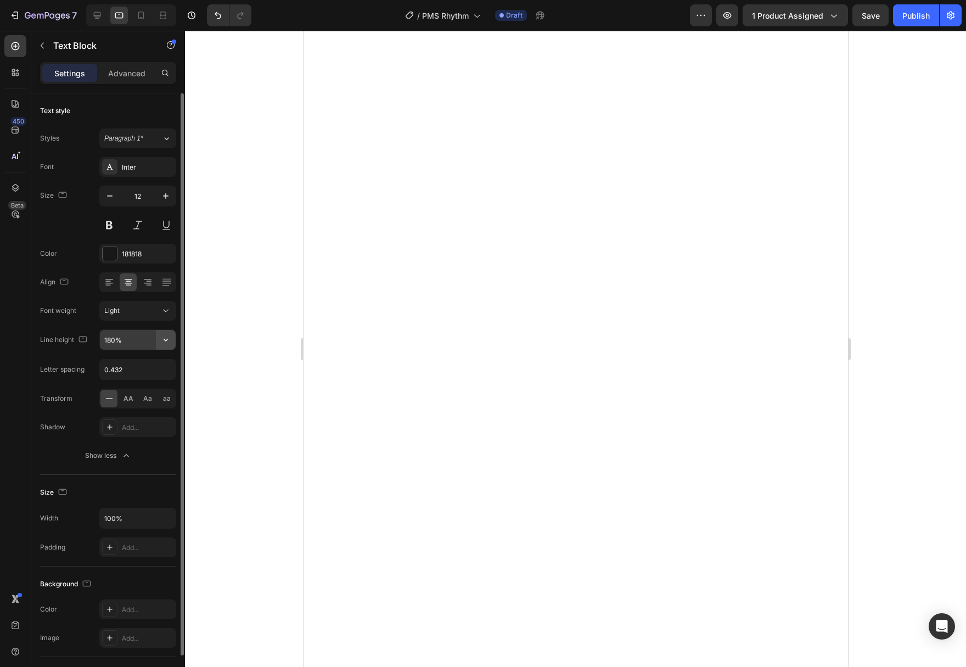
click at [160, 340] on button "button" at bounding box center [166, 340] width 20 height 20
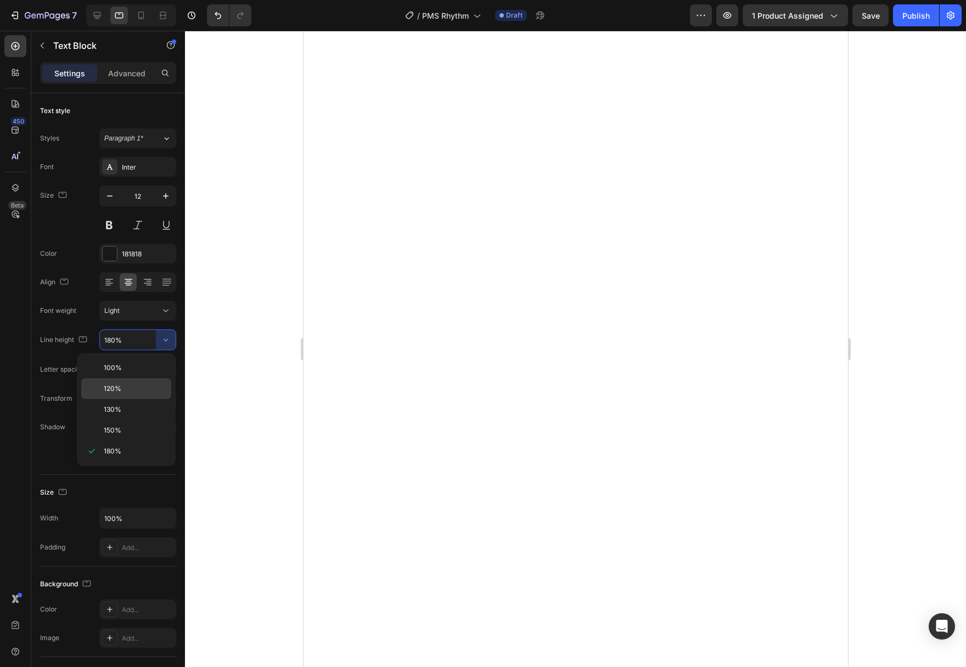
click at [127, 387] on p "120%" at bounding box center [135, 389] width 63 height 10
type input "120%"
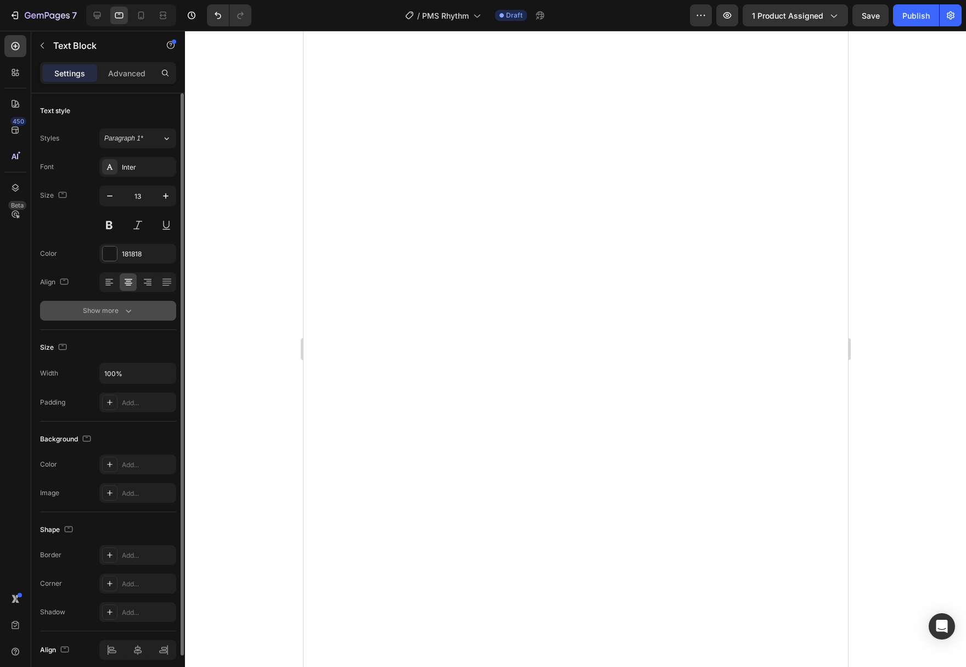
click at [143, 316] on button "Show more" at bounding box center [108, 311] width 136 height 20
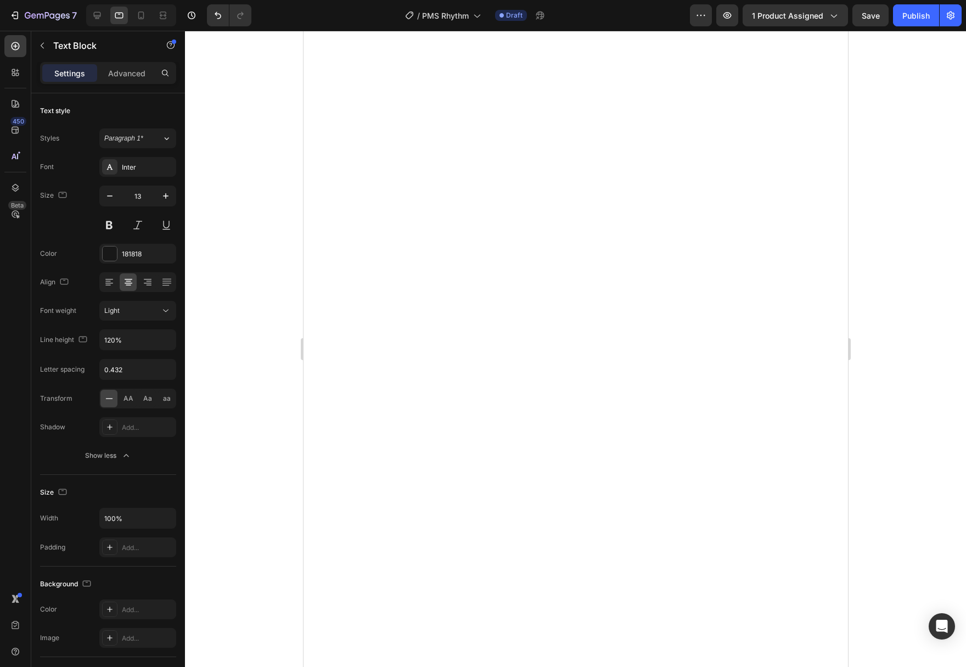
click at [899, 347] on div at bounding box center [575, 349] width 781 height 636
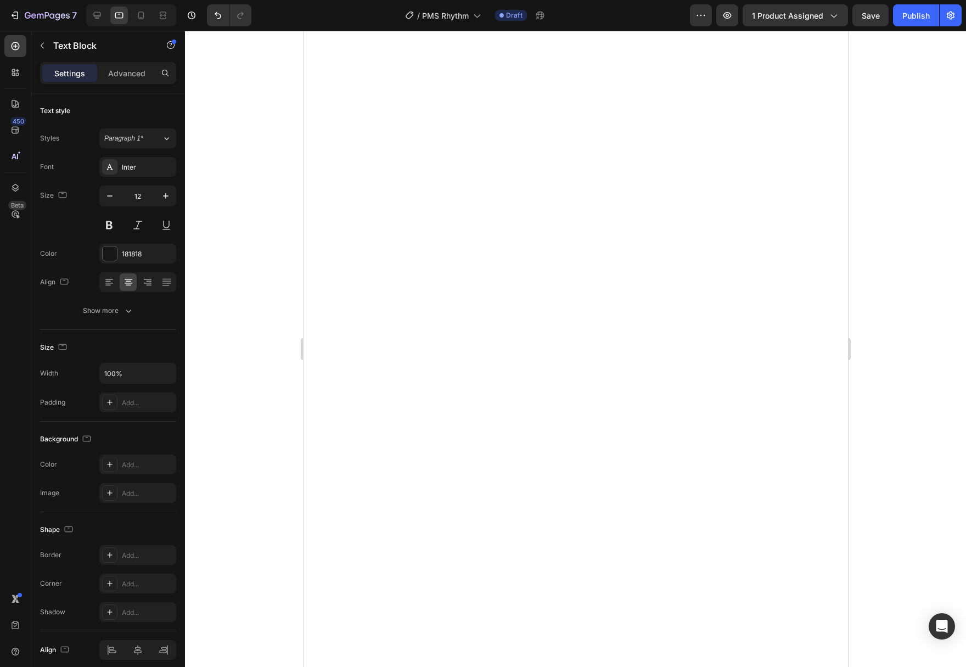
click at [912, 320] on div at bounding box center [575, 349] width 781 height 636
click at [945, 361] on div at bounding box center [575, 349] width 781 height 636
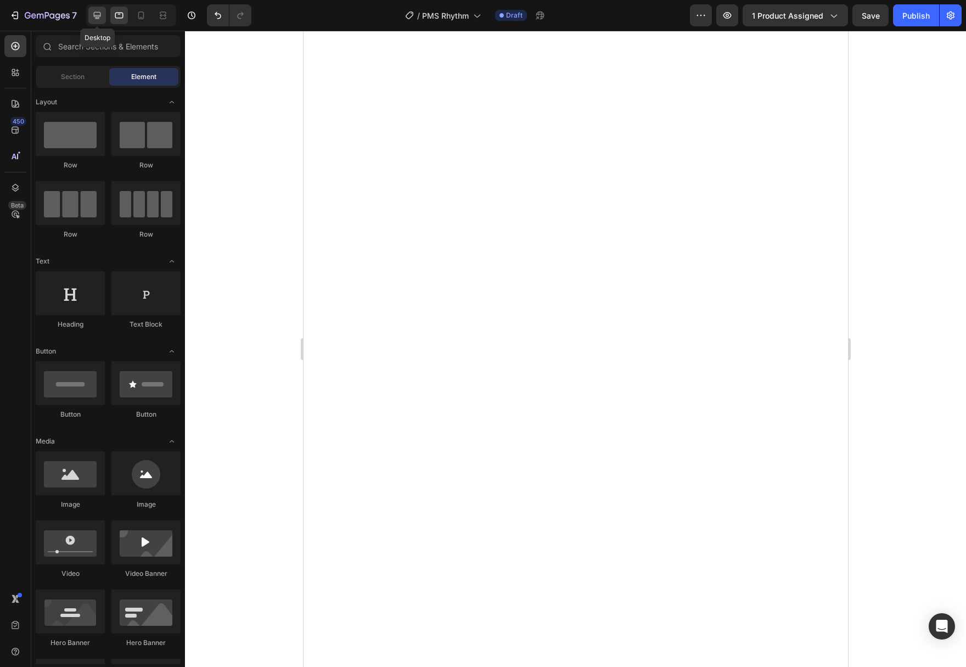
click at [99, 15] on icon at bounding box center [97, 15] width 7 height 7
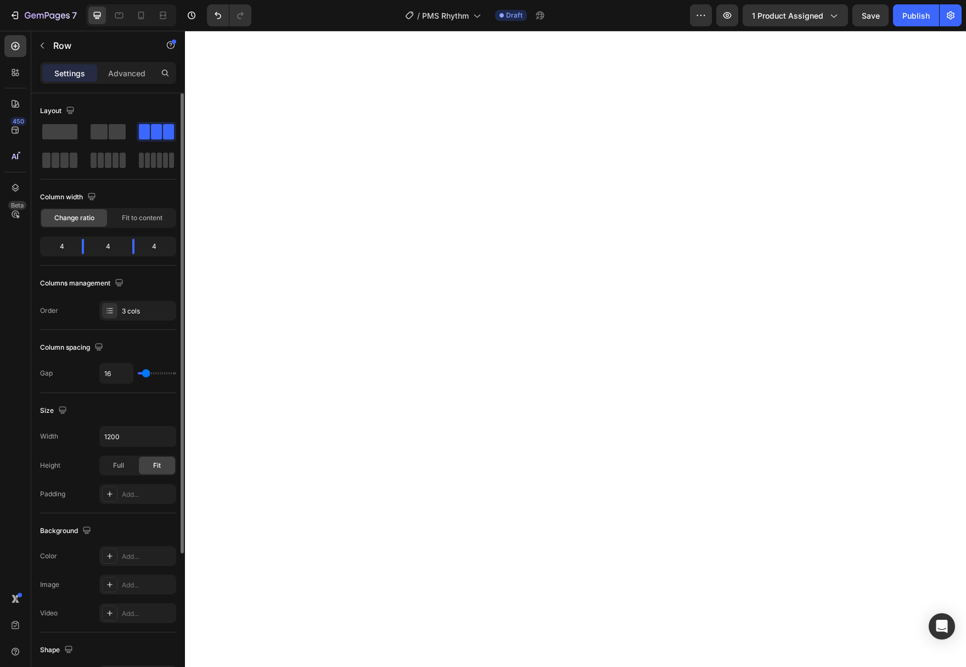
type input "5"
type input "0"
type input "12"
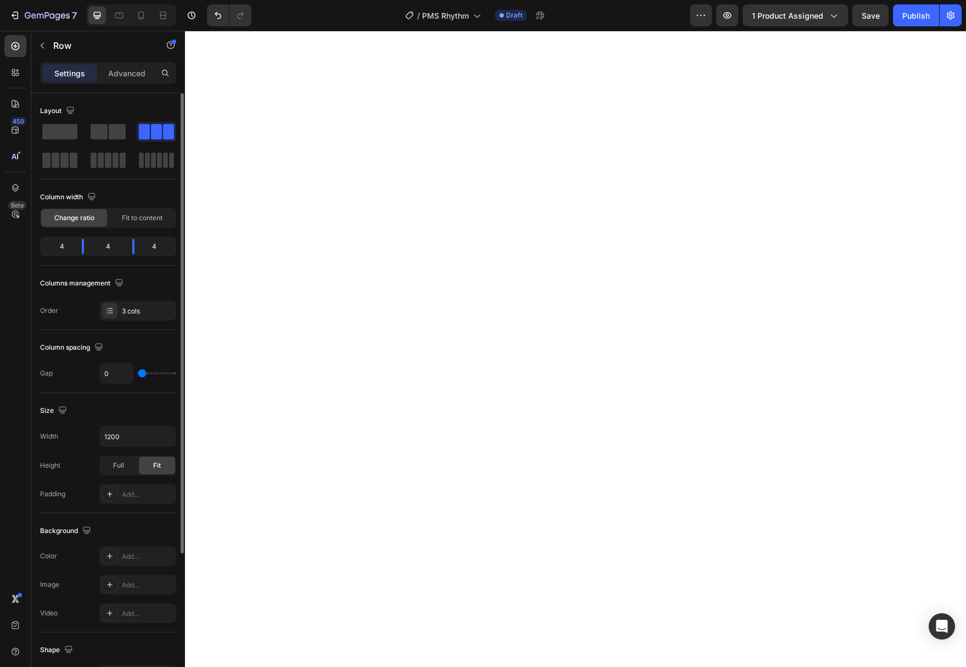
type input "12"
type input "48"
type input "85"
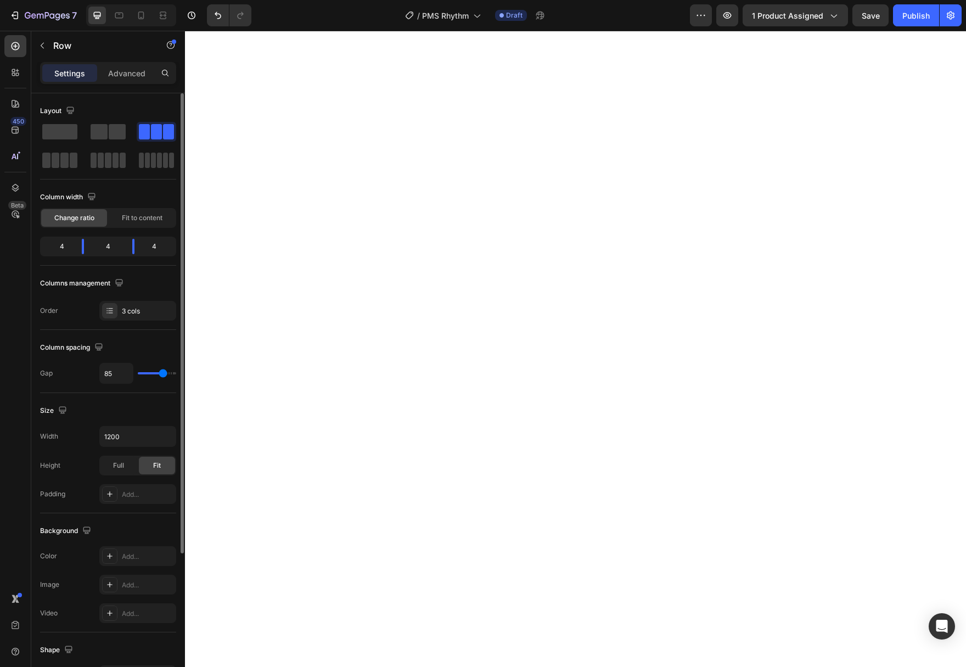
type input "120"
type input "97"
type input "5"
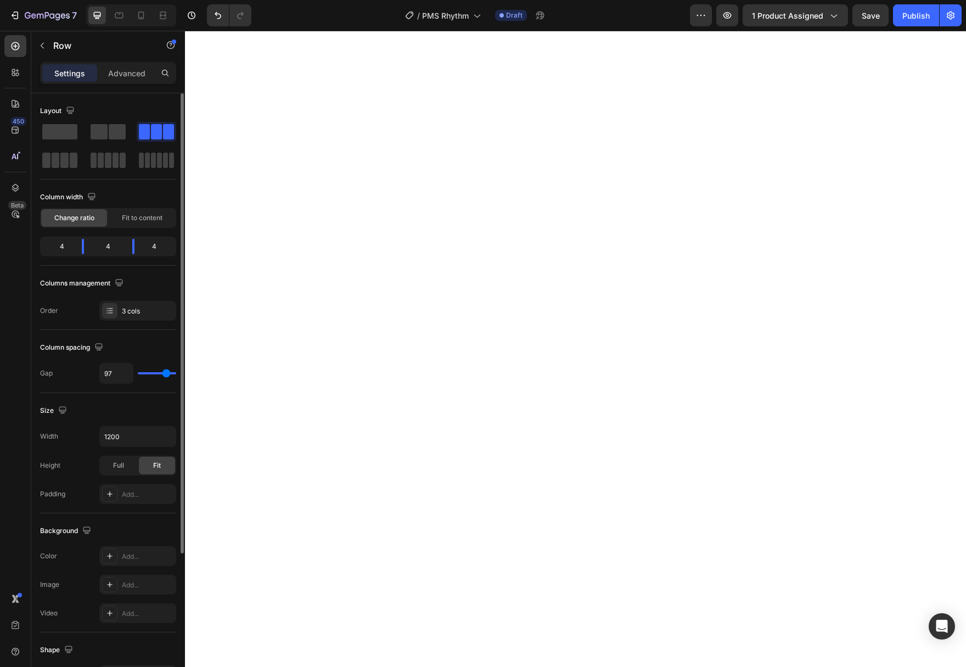
type input "5"
type input "0"
drag, startPoint x: 144, startPoint y: 372, endPoint x: -64, endPoint y: 362, distance: 208.3
type input "0"
click at [138, 372] on input "range" at bounding box center [157, 373] width 38 height 2
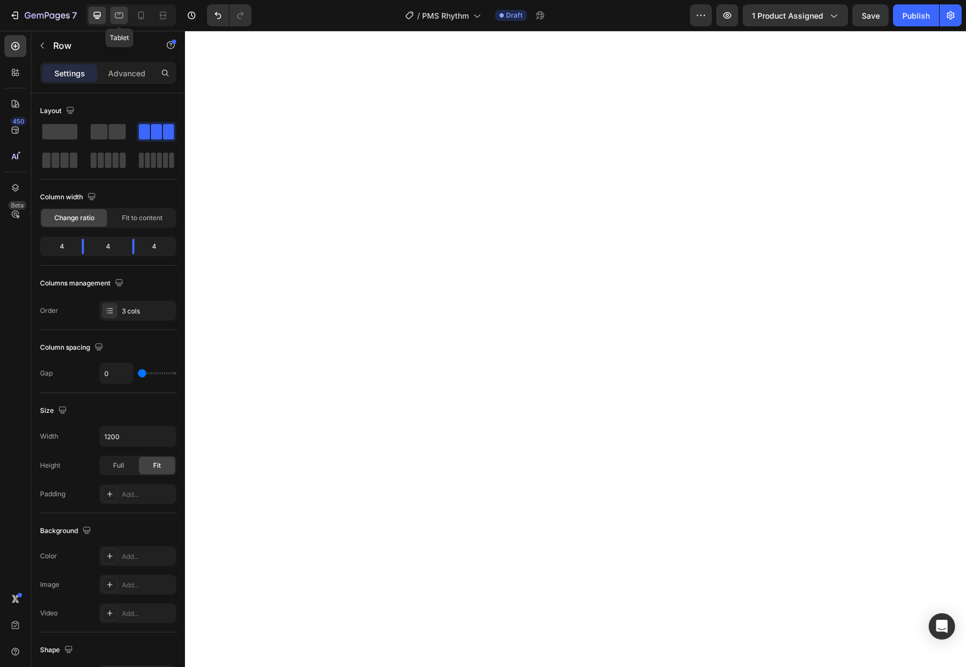
click at [122, 13] on icon at bounding box center [119, 16] width 8 height 6
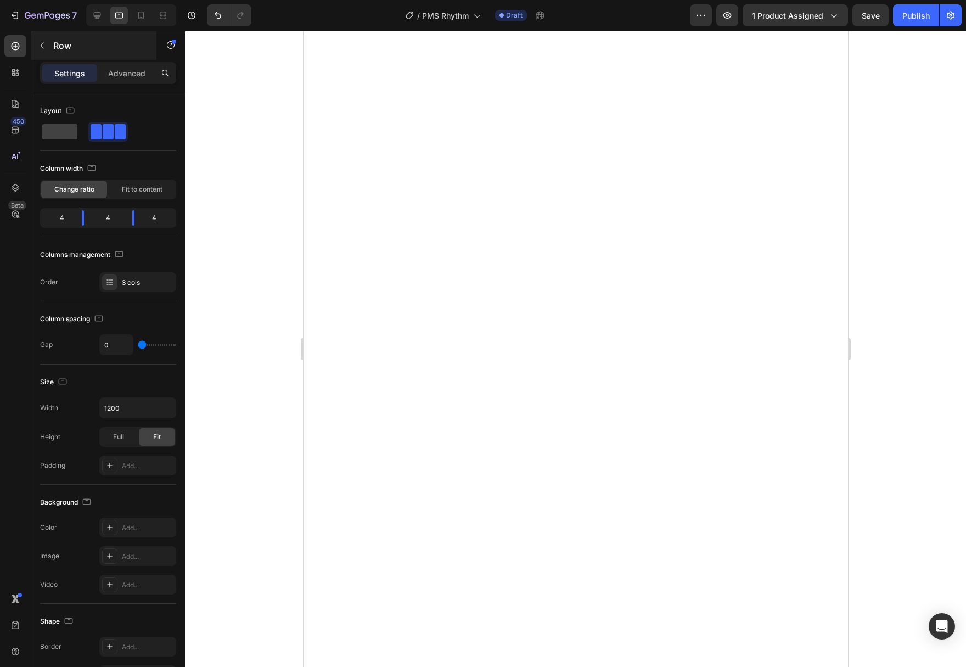
type input "100%"
click at [130, 20] on div at bounding box center [131, 15] width 90 height 22
click at [133, 18] on div at bounding box center [131, 15] width 90 height 22
click at [136, 15] on div at bounding box center [141, 16] width 18 height 18
type input "16"
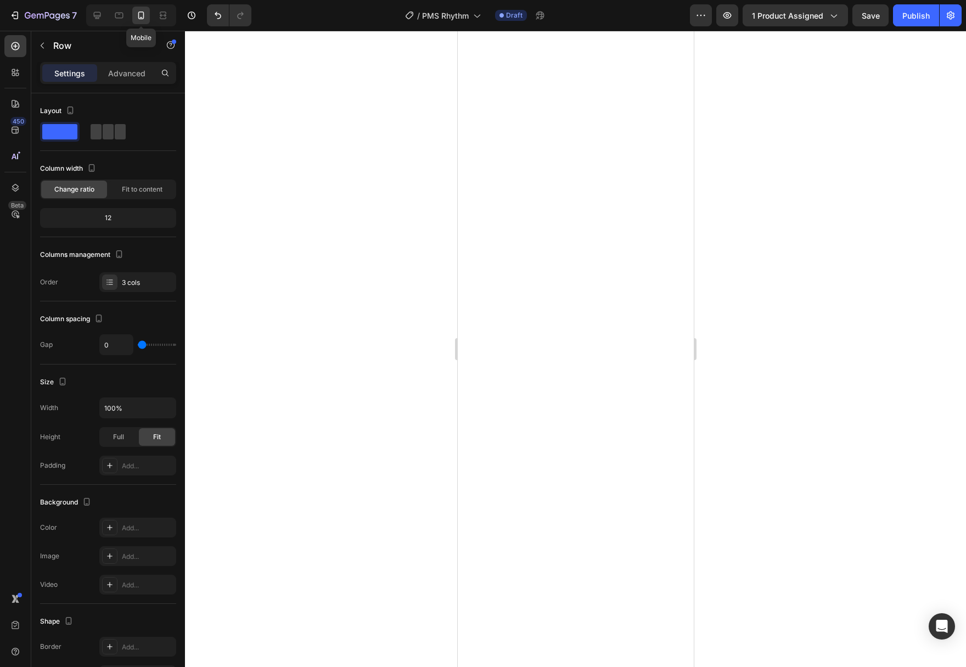
type input "16"
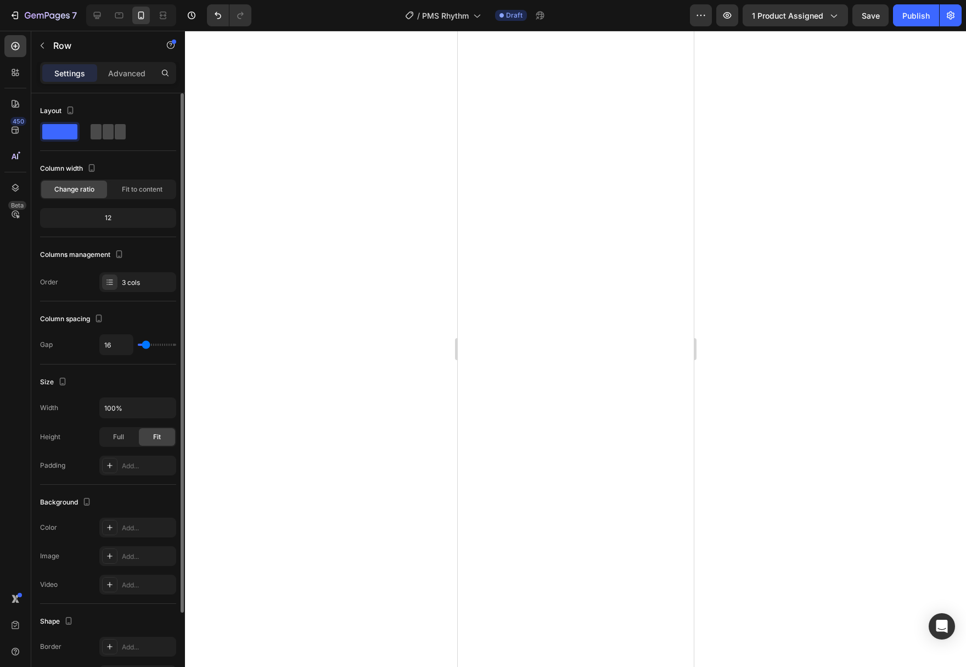
click at [103, 133] on span at bounding box center [108, 131] width 11 height 15
type input "0"
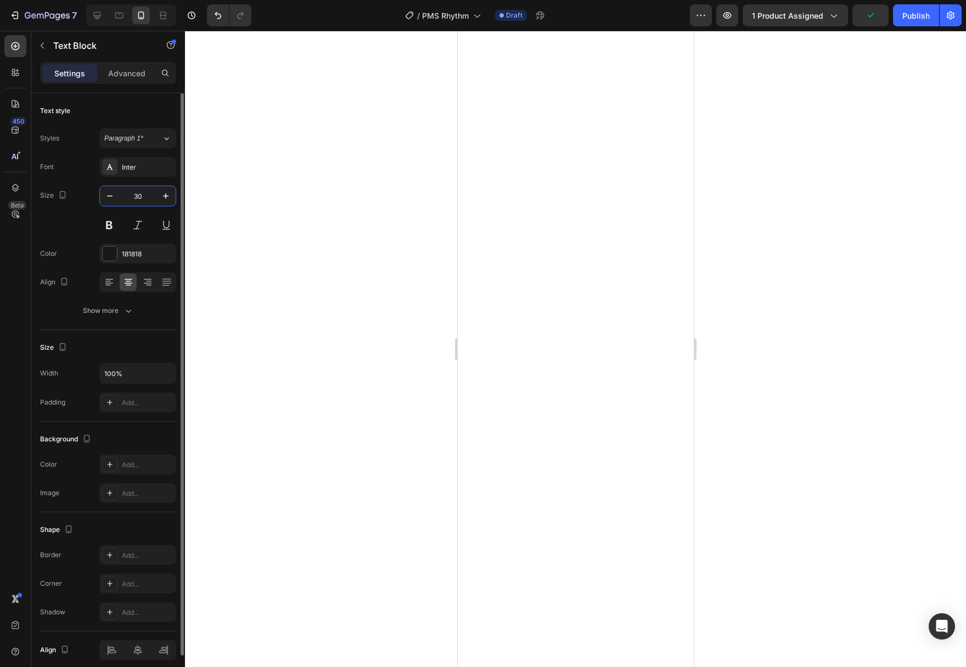
click at [148, 195] on input "30" at bounding box center [138, 196] width 36 height 20
type input "11"
click at [145, 197] on input "30" at bounding box center [138, 196] width 36 height 20
type input "11"
click at [149, 197] on input "30" at bounding box center [138, 196] width 36 height 20
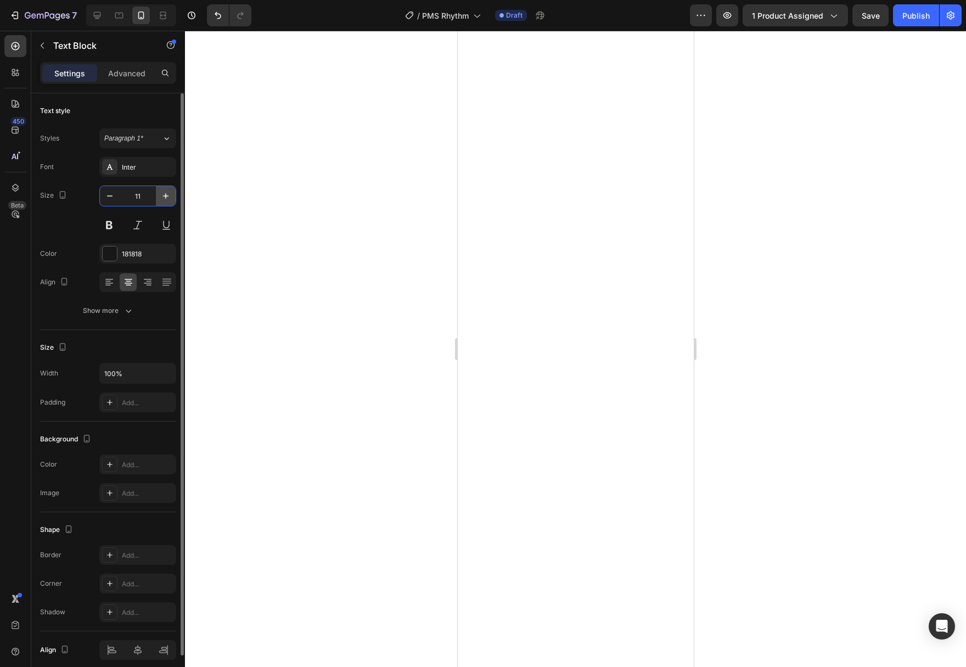
click at [160, 194] on button "button" at bounding box center [166, 196] width 20 height 20
click at [104, 189] on button "button" at bounding box center [110, 196] width 20 height 20
type input "11"
click at [133, 311] on icon "button" at bounding box center [128, 310] width 11 height 11
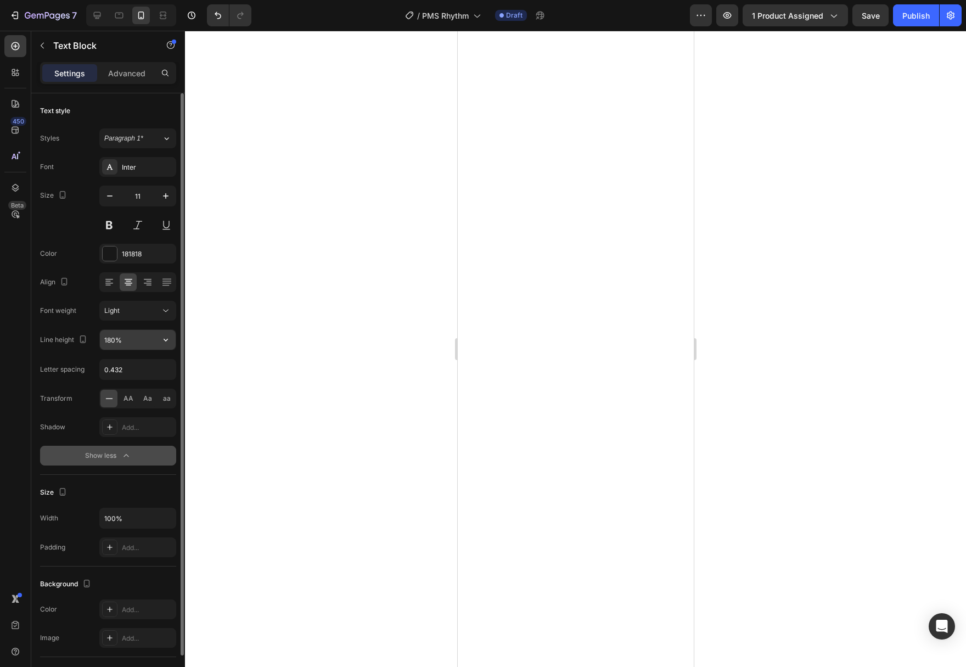
click at [164, 342] on icon "button" at bounding box center [165, 339] width 11 height 11
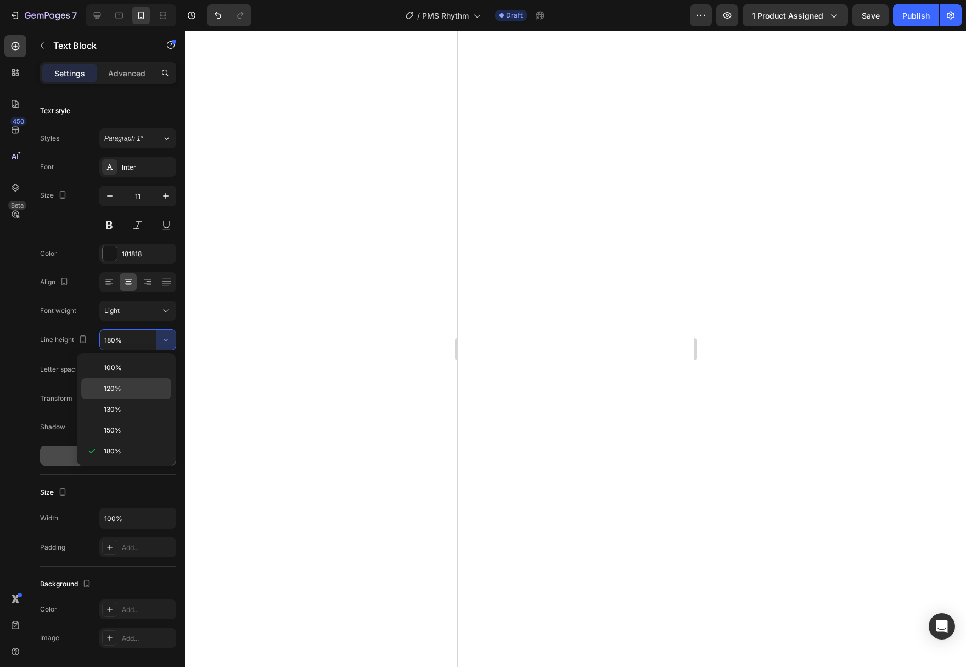
click at [139, 386] on p "120%" at bounding box center [135, 389] width 63 height 10
type input "120%"
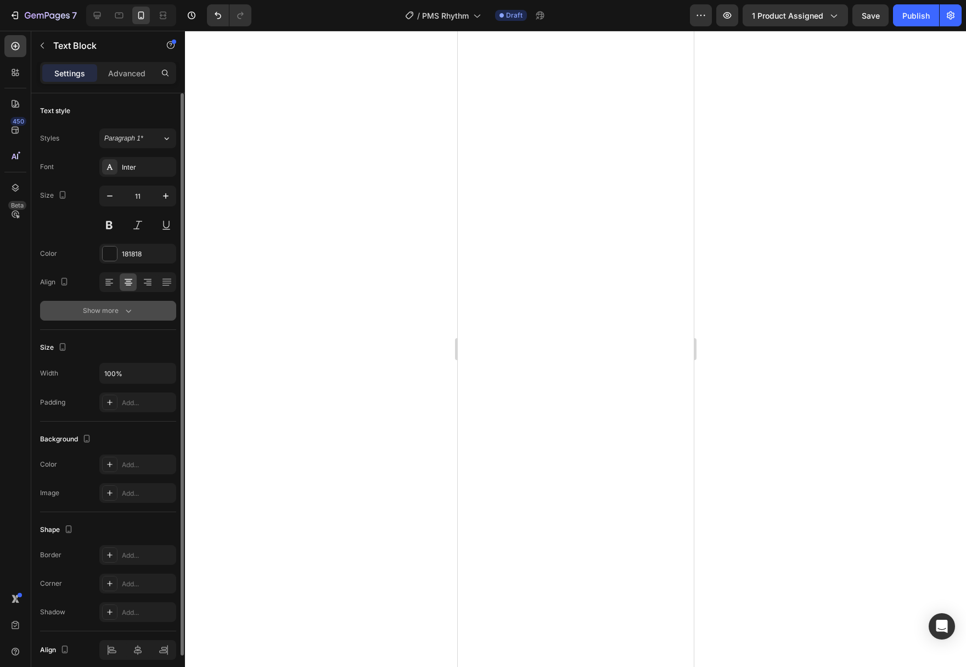
click at [147, 310] on button "Show more" at bounding box center [108, 311] width 136 height 20
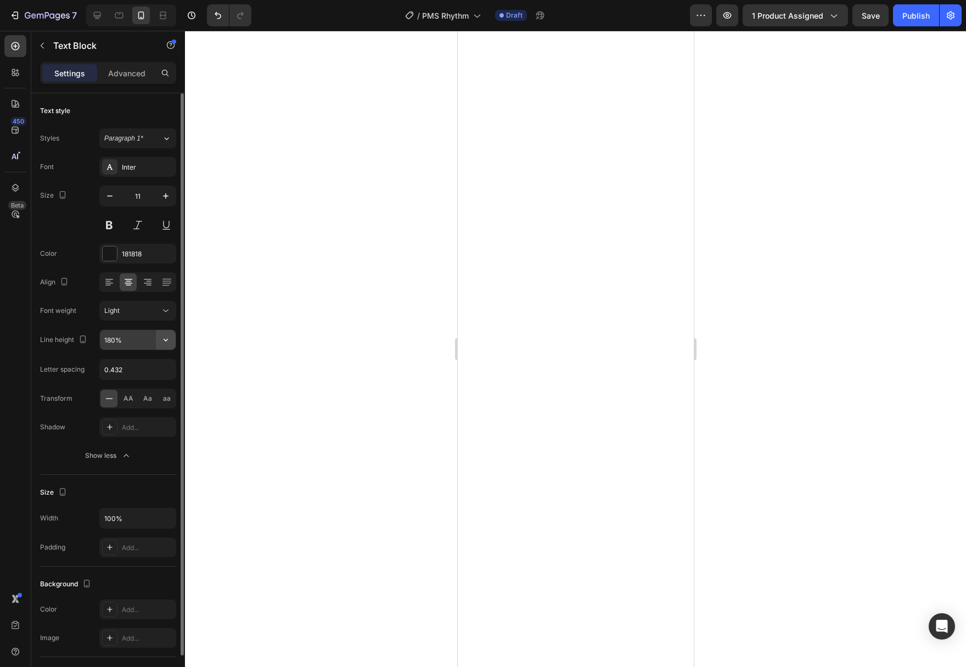
click at [173, 337] on button "button" at bounding box center [166, 340] width 20 height 20
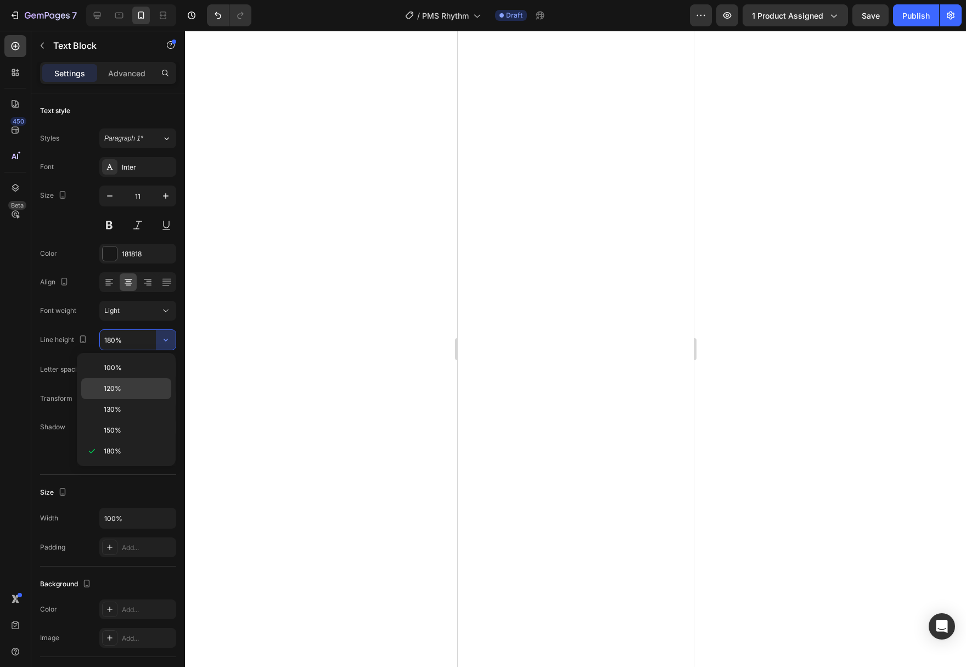
click at [152, 388] on p "120%" at bounding box center [135, 389] width 63 height 10
type input "120%"
click at [870, 352] on div at bounding box center [575, 349] width 781 height 636
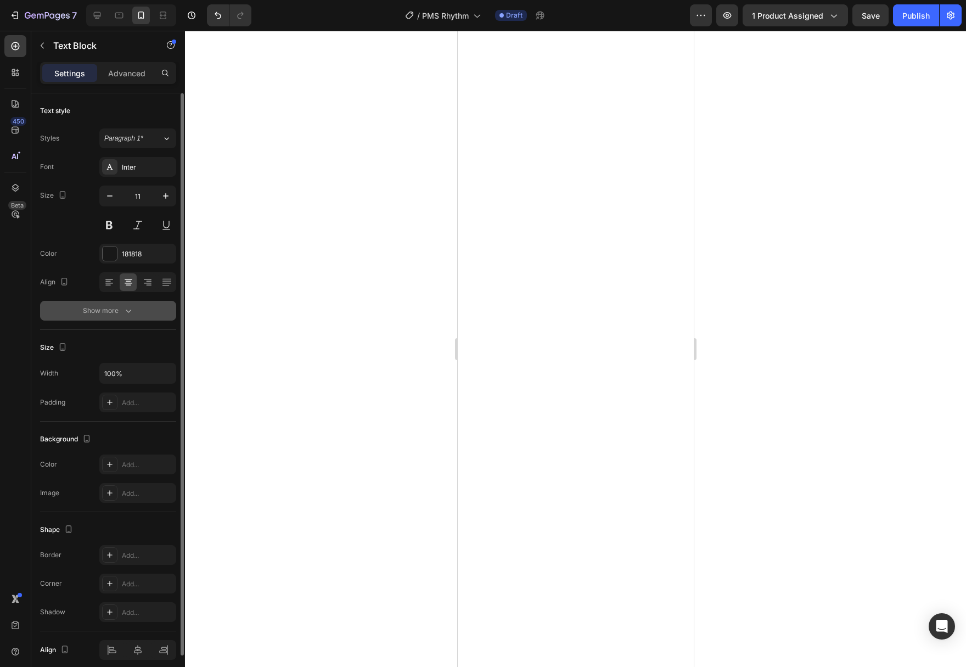
click at [142, 317] on button "Show more" at bounding box center [108, 311] width 136 height 20
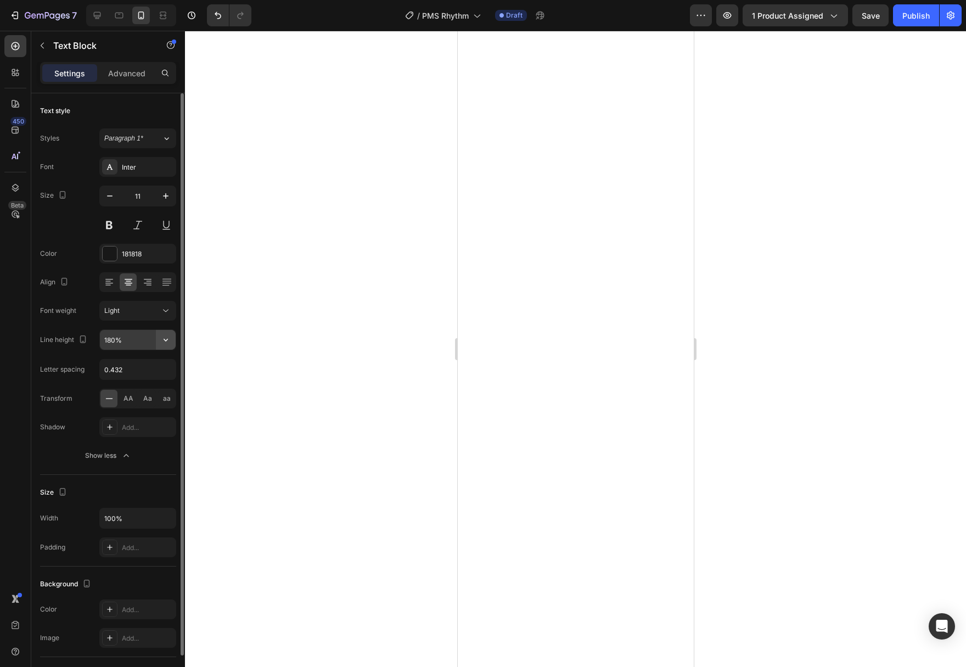
click at [166, 344] on icon "button" at bounding box center [165, 339] width 11 height 11
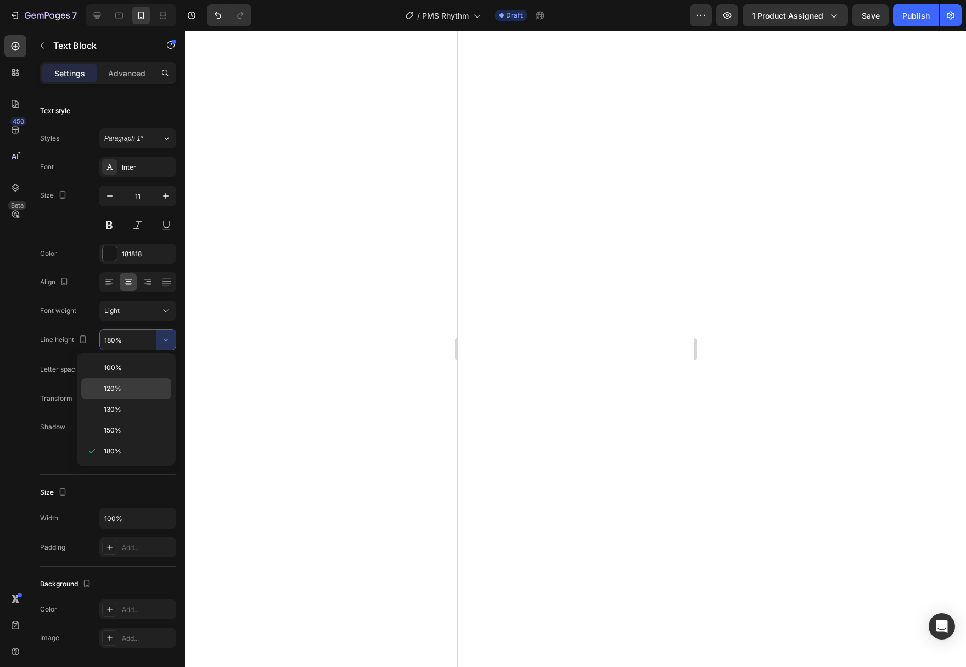
click at [138, 392] on p "120%" at bounding box center [135, 389] width 63 height 10
type input "120%"
click at [790, 339] on div at bounding box center [575, 349] width 781 height 636
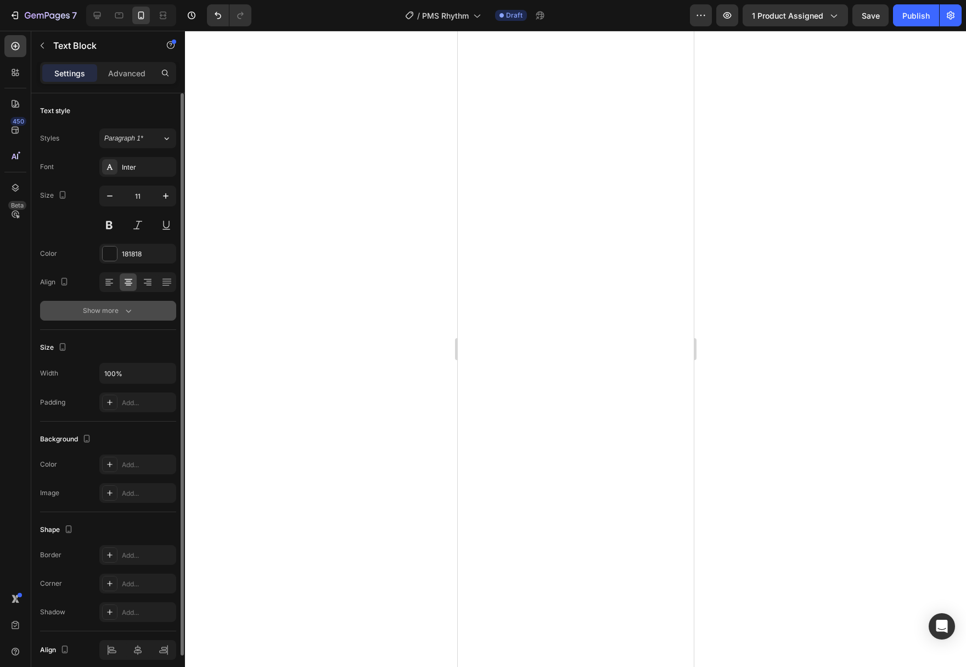
click at [135, 311] on button "Show more" at bounding box center [108, 311] width 136 height 20
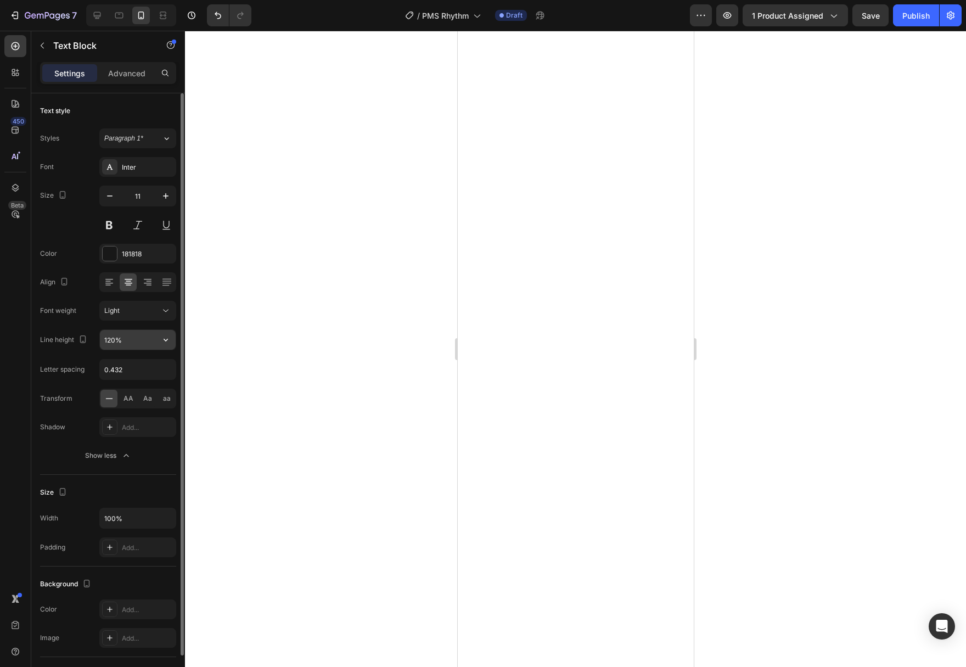
click at [169, 343] on icon "button" at bounding box center [165, 339] width 11 height 11
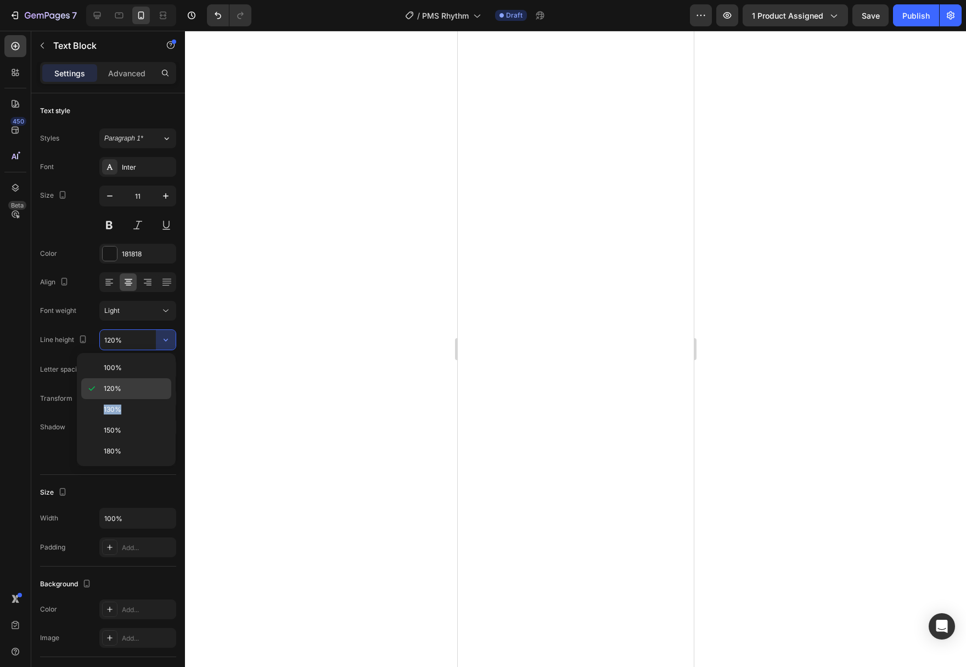
drag, startPoint x: 141, startPoint y: 391, endPoint x: 137, endPoint y: 402, distance: 11.8
click at [137, 394] on p "120%" at bounding box center [135, 389] width 63 height 10
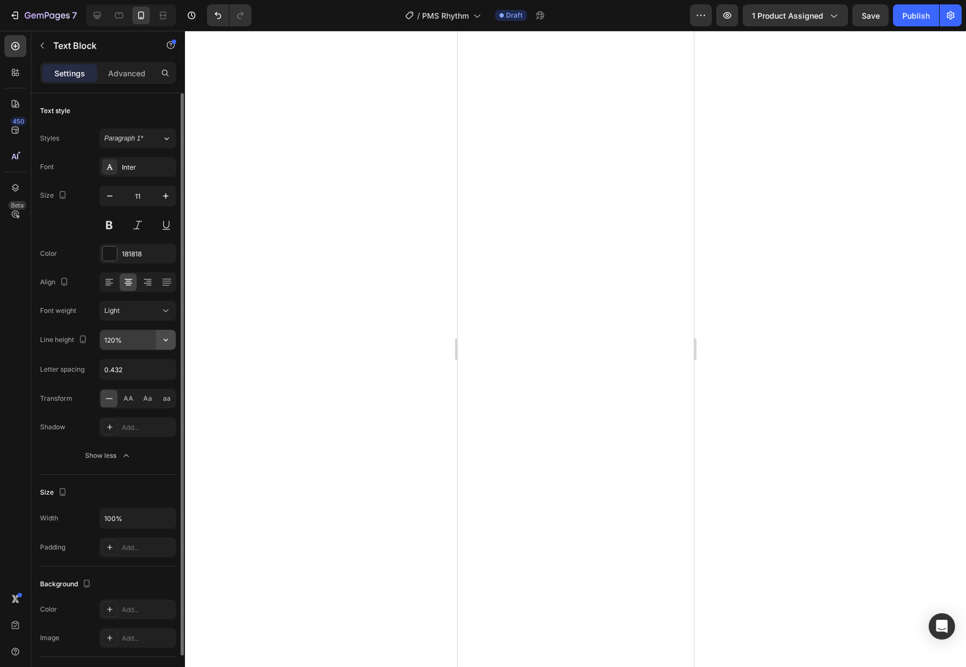
click at [161, 332] on button "button" at bounding box center [166, 340] width 20 height 20
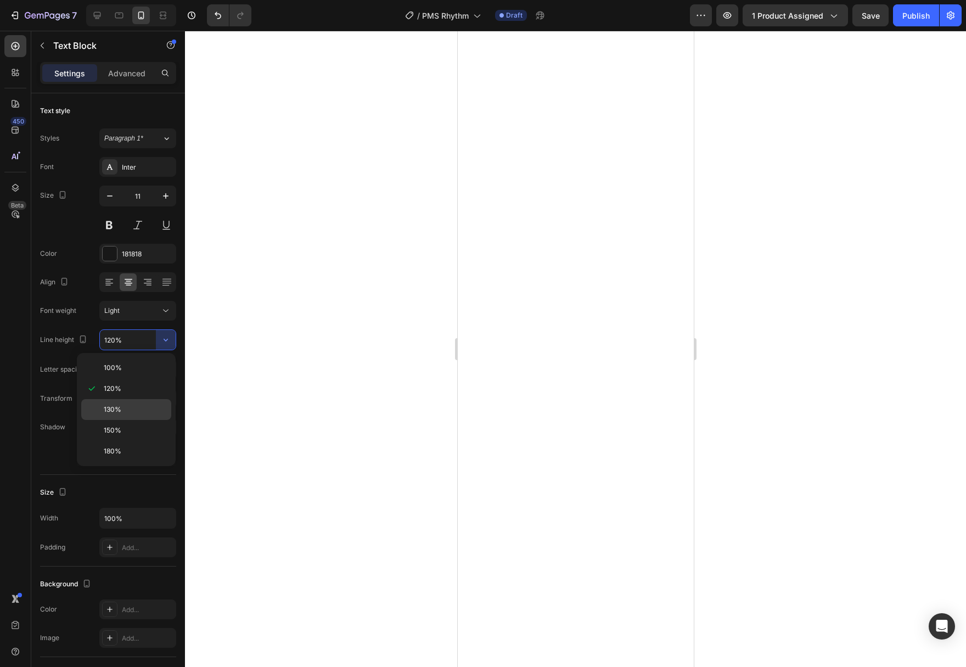
click at [137, 411] on p "130%" at bounding box center [135, 410] width 63 height 10
type input "130%"
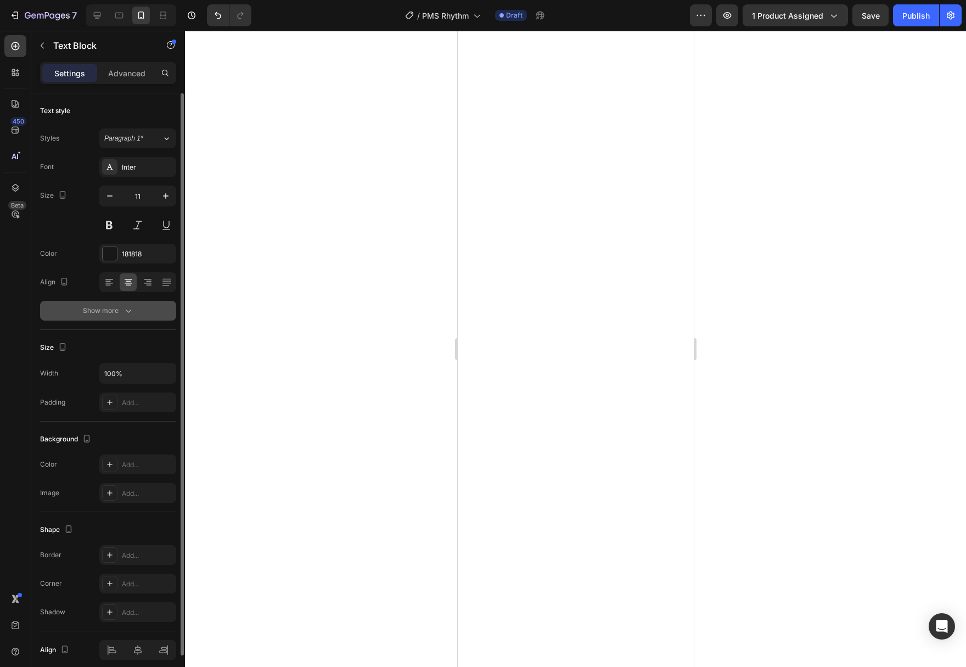
click at [131, 306] on icon "button" at bounding box center [128, 310] width 11 height 11
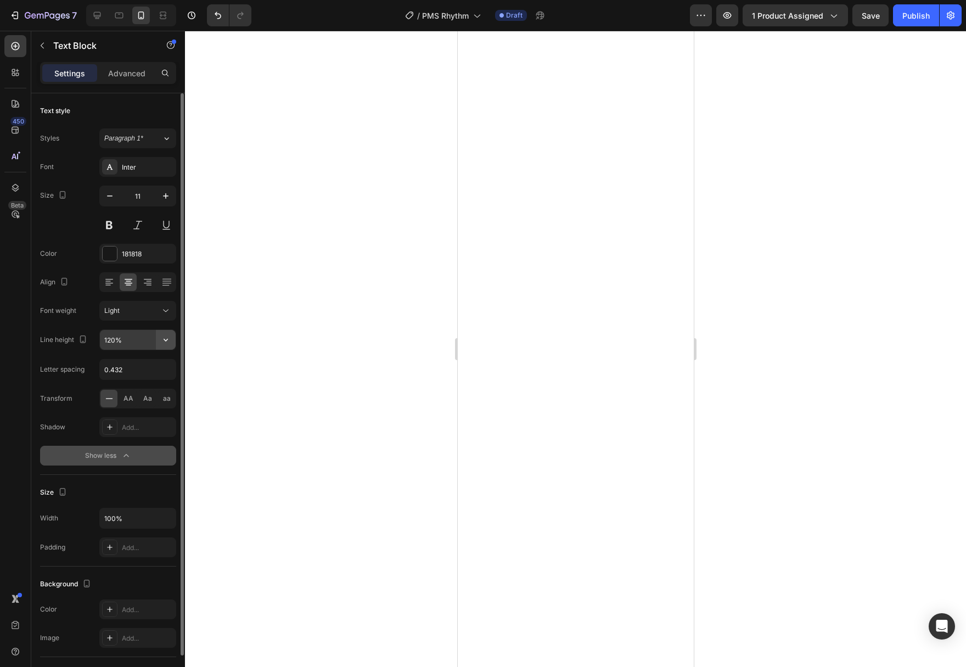
click at [170, 344] on icon "button" at bounding box center [165, 339] width 11 height 11
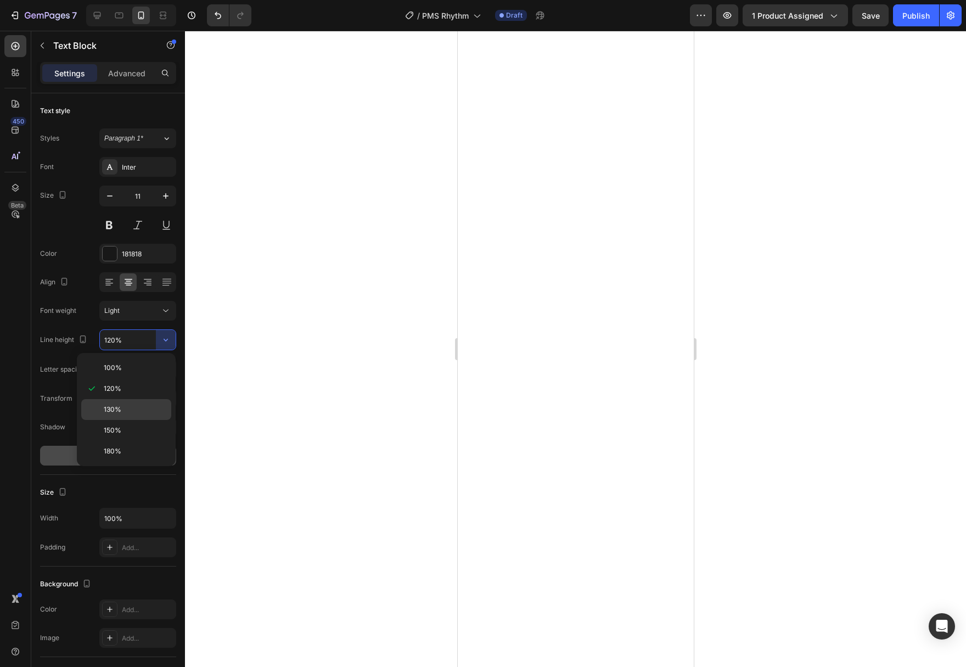
click at [140, 410] on p "130%" at bounding box center [135, 410] width 63 height 10
type input "130%"
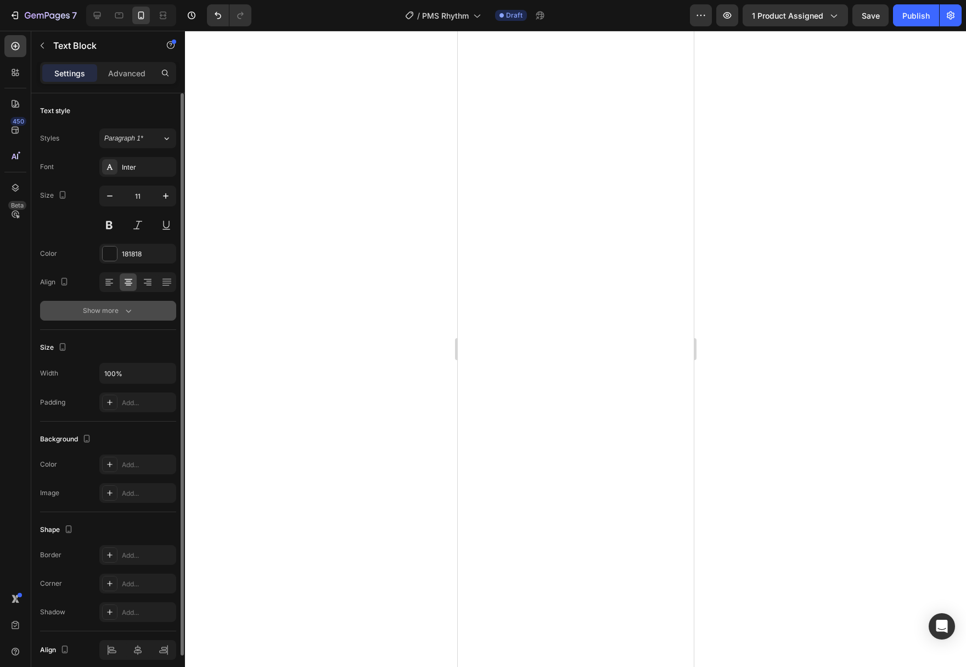
click at [130, 306] on icon "button" at bounding box center [128, 310] width 11 height 11
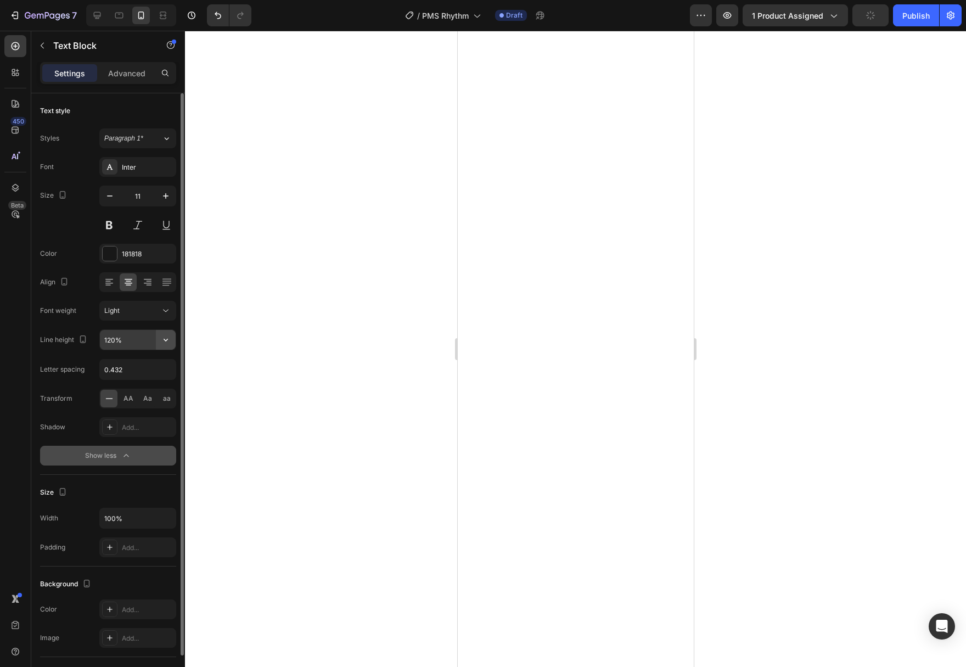
drag, startPoint x: 146, startPoint y: 333, endPoint x: 167, endPoint y: 341, distance: 22.2
click at [146, 334] on input "120%" at bounding box center [138, 340] width 76 height 20
click at [176, 343] on div "120%" at bounding box center [137, 339] width 77 height 21
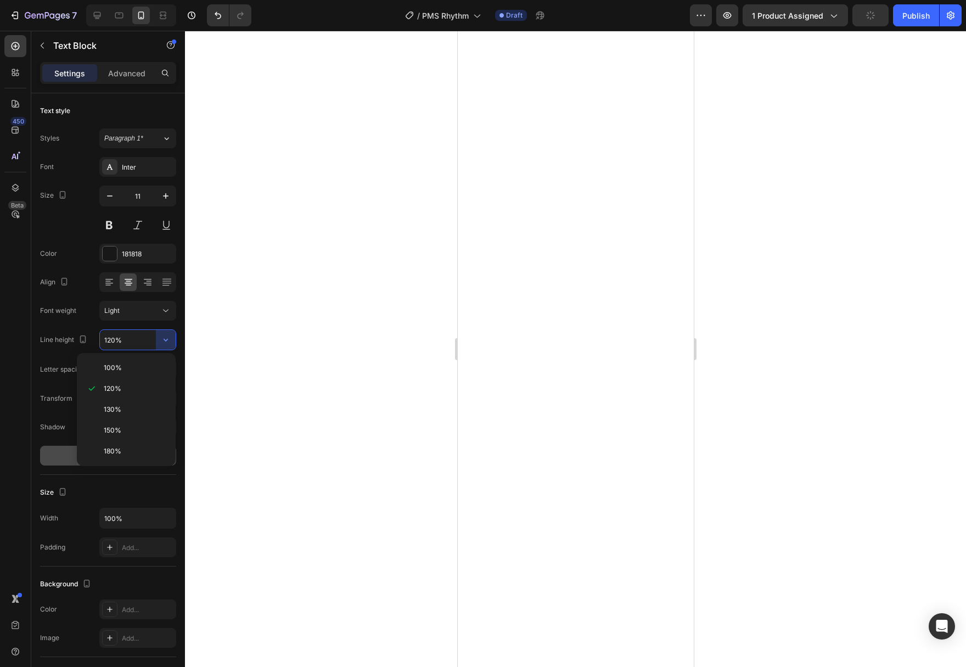
drag, startPoint x: 139, startPoint y: 412, endPoint x: 285, endPoint y: 394, distance: 147.7
click at [139, 412] on p "130%" at bounding box center [135, 410] width 63 height 10
type input "130%"
click at [117, 13] on icon at bounding box center [119, 16] width 8 height 6
type input "13"
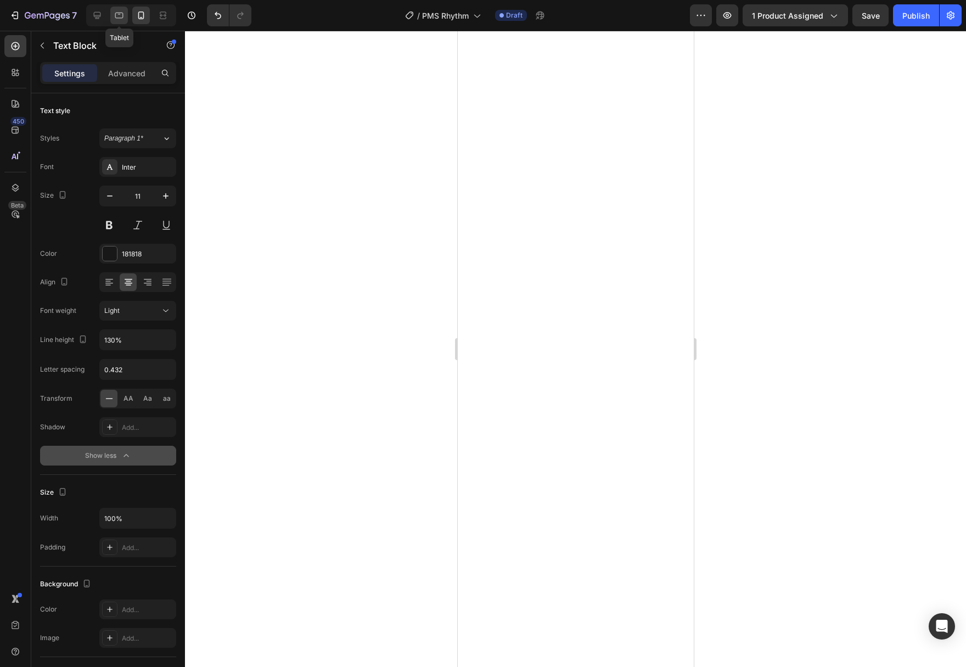
type input "120%"
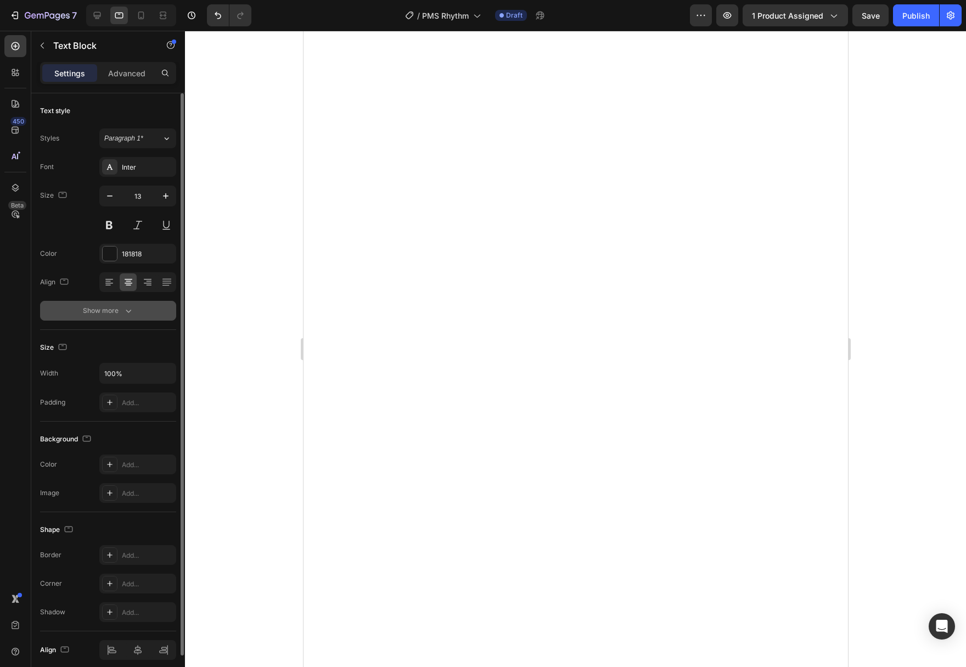
click at [127, 319] on button "Show more" at bounding box center [108, 311] width 136 height 20
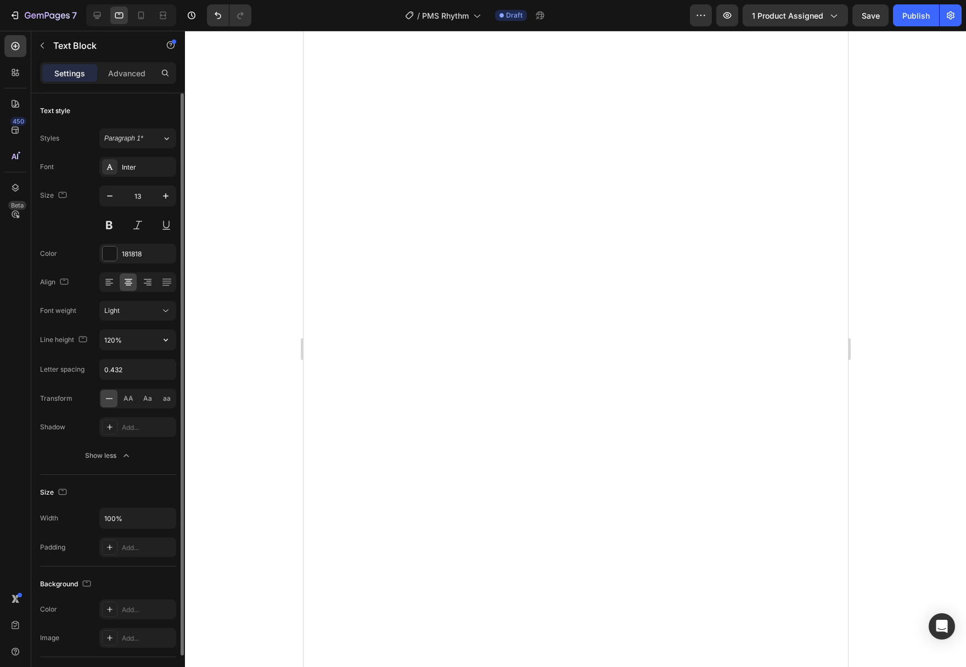
drag, startPoint x: 170, startPoint y: 339, endPoint x: 159, endPoint y: 352, distance: 17.6
click at [170, 339] on icon "button" at bounding box center [165, 339] width 11 height 11
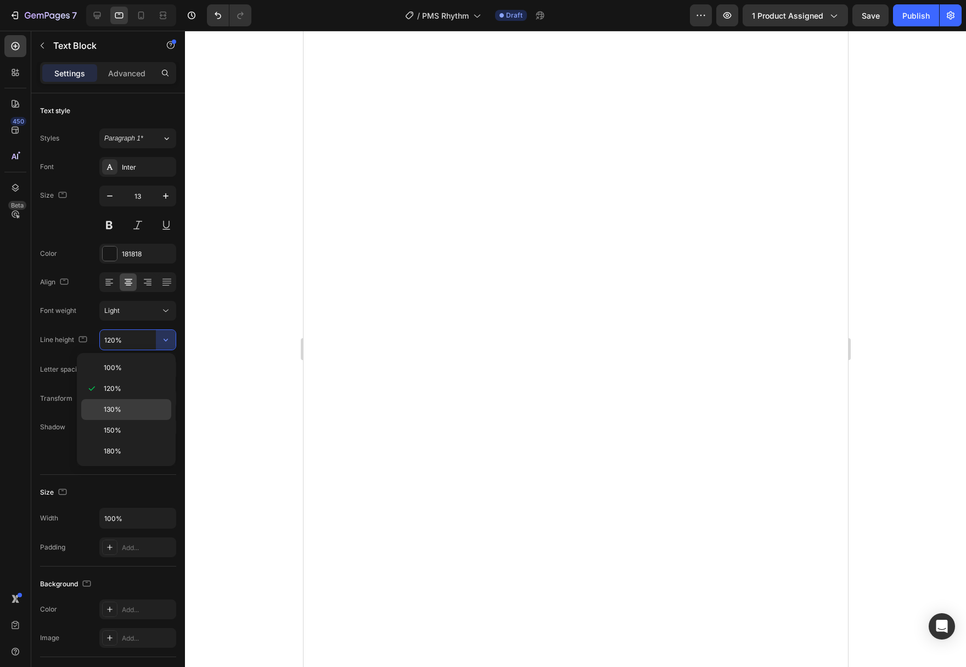
click at [127, 420] on div "130%" at bounding box center [126, 430] width 90 height 21
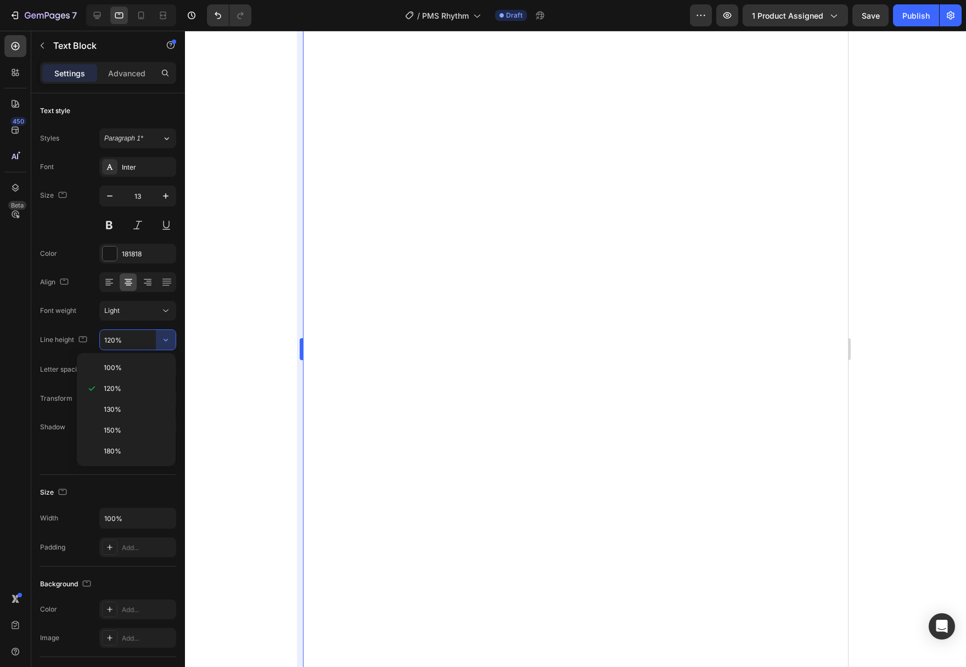
type input "130%"
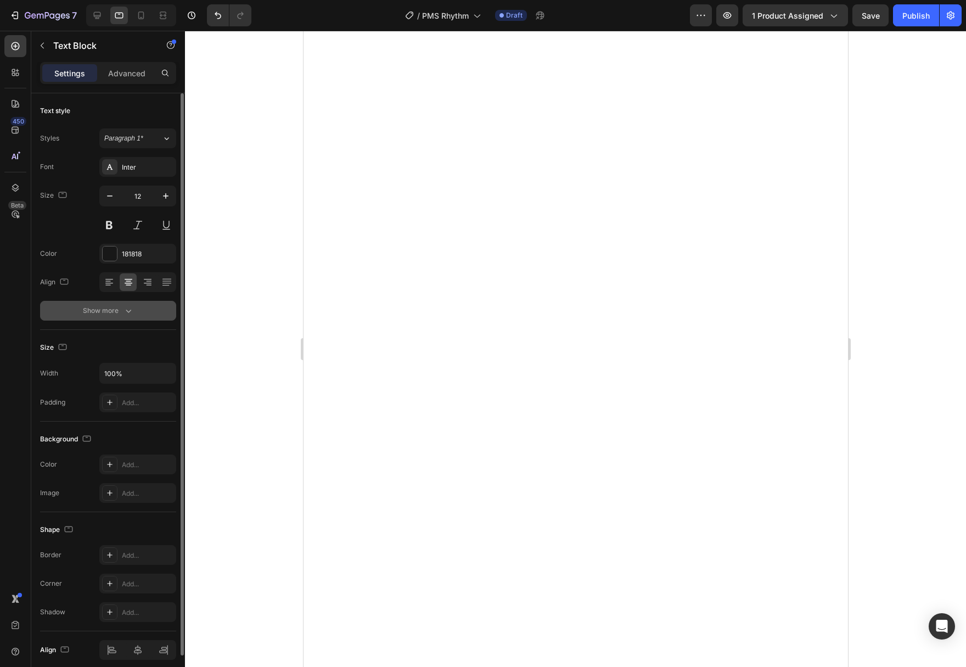
click at [122, 310] on div "Show more" at bounding box center [108, 310] width 51 height 11
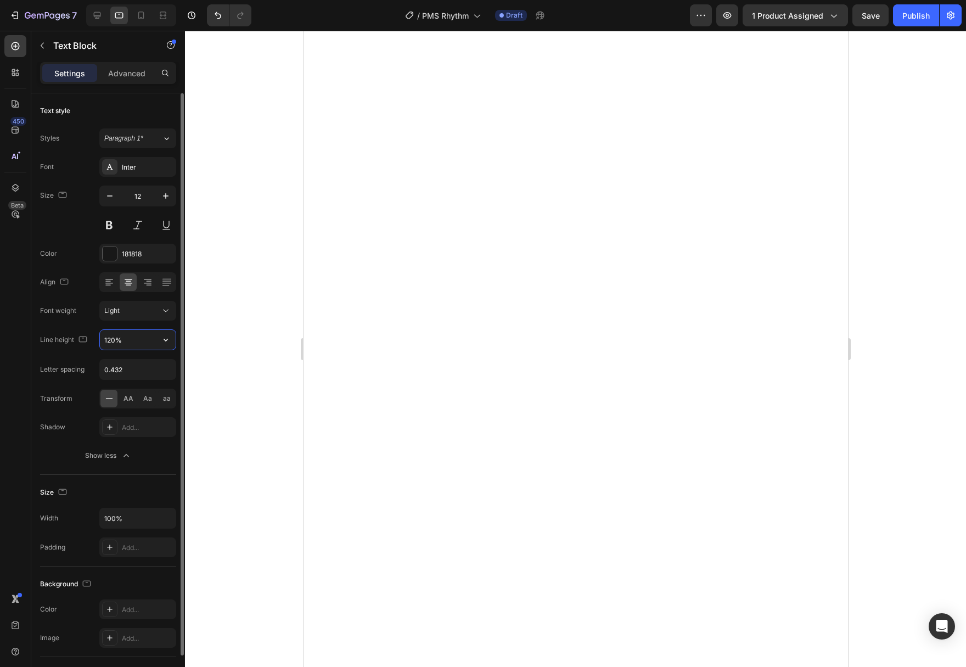
drag, startPoint x: 167, startPoint y: 340, endPoint x: 162, endPoint y: 352, distance: 12.9
click at [169, 339] on icon "button" at bounding box center [165, 339] width 11 height 11
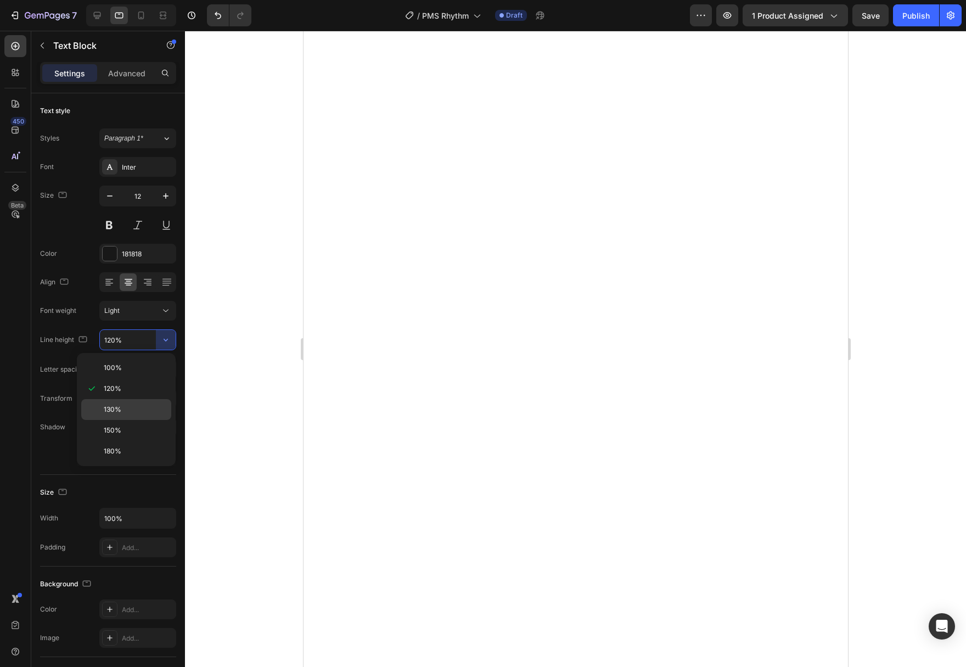
click at [134, 411] on p "130%" at bounding box center [135, 410] width 63 height 10
type input "130%"
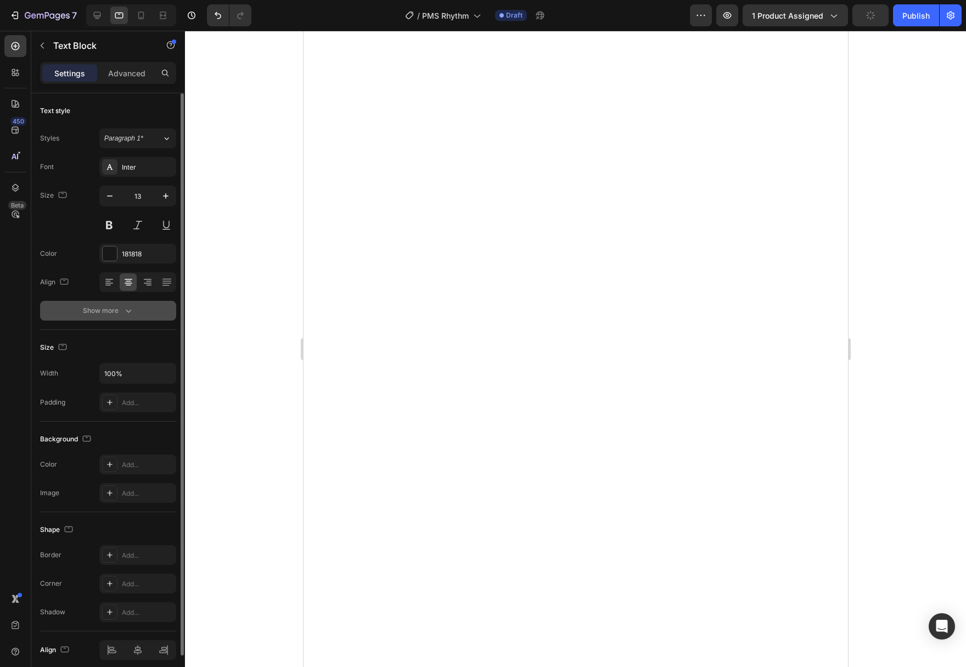
click at [129, 311] on icon "button" at bounding box center [128, 310] width 11 height 11
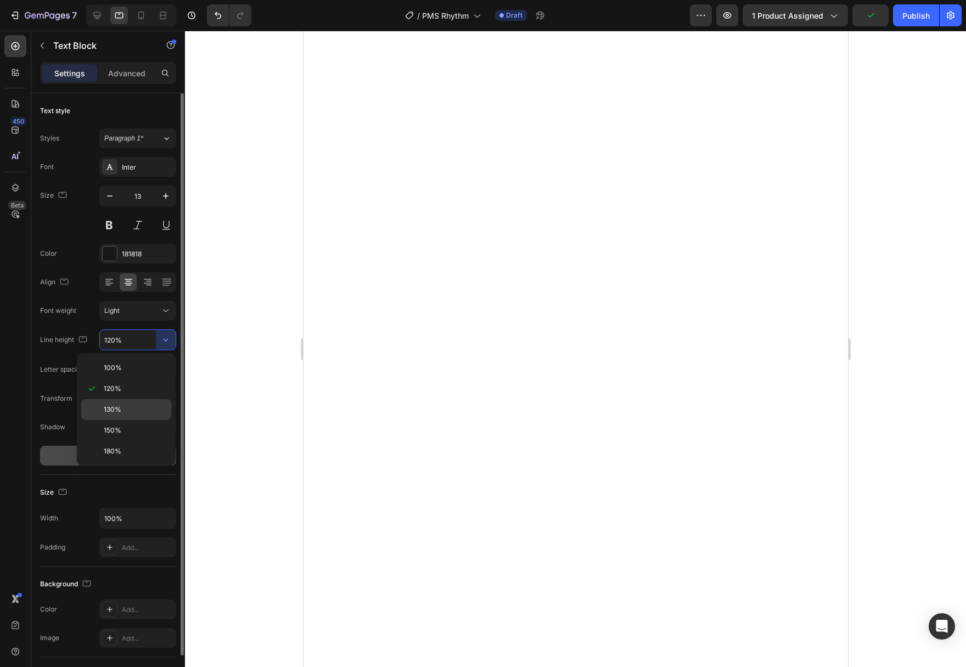
click at [109, 414] on span "130%" at bounding box center [113, 410] width 18 height 10
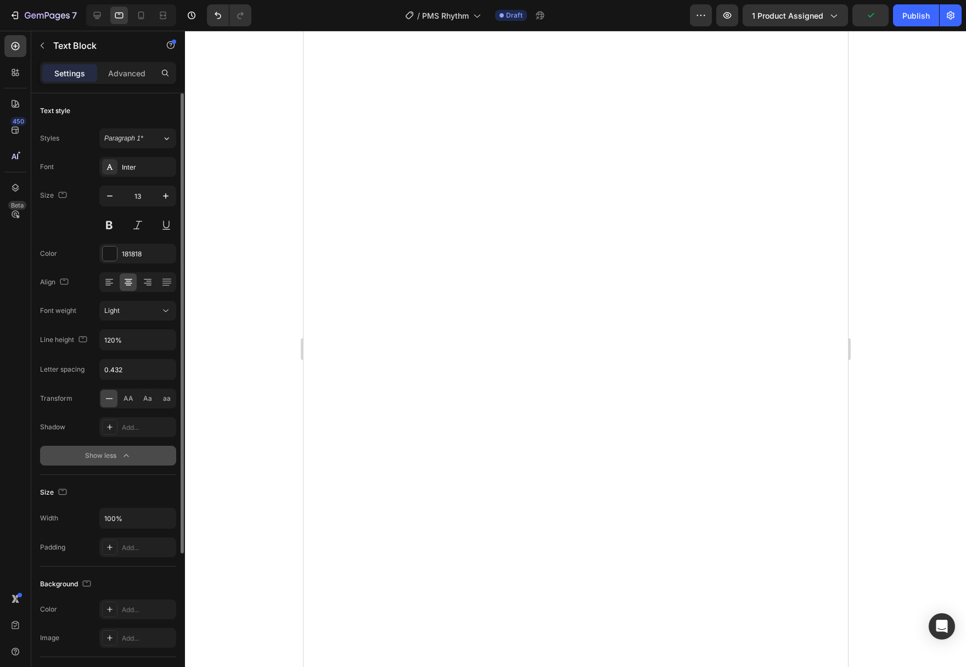
type input "130%"
click at [896, 241] on div at bounding box center [575, 349] width 781 height 636
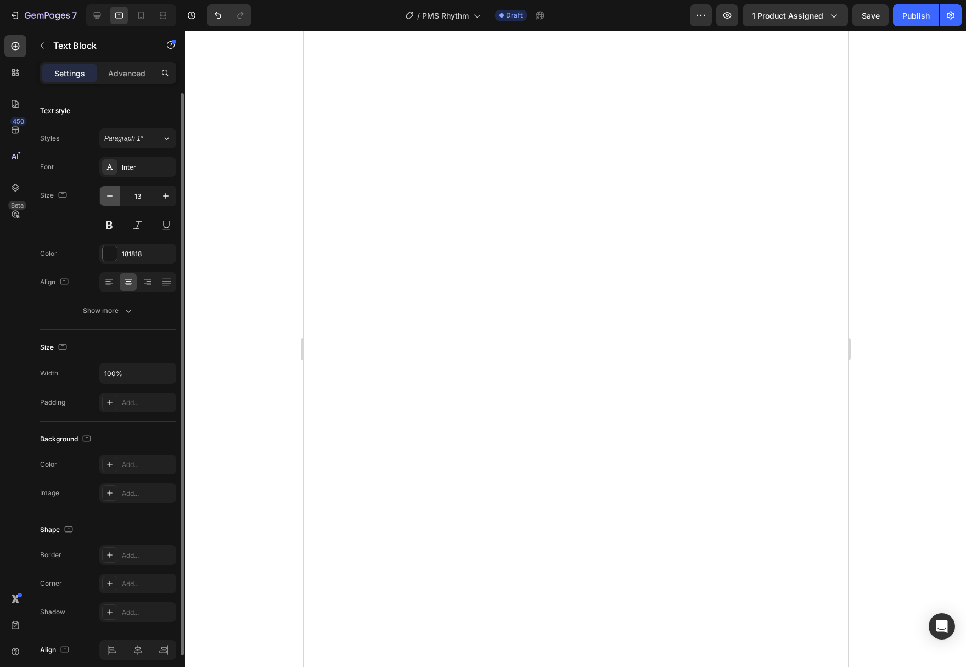
click at [108, 199] on icon "button" at bounding box center [109, 195] width 11 height 11
type input "12"
click at [111, 195] on icon "button" at bounding box center [109, 195] width 11 height 11
type input "12"
click at [142, 15] on icon at bounding box center [141, 15] width 11 height 11
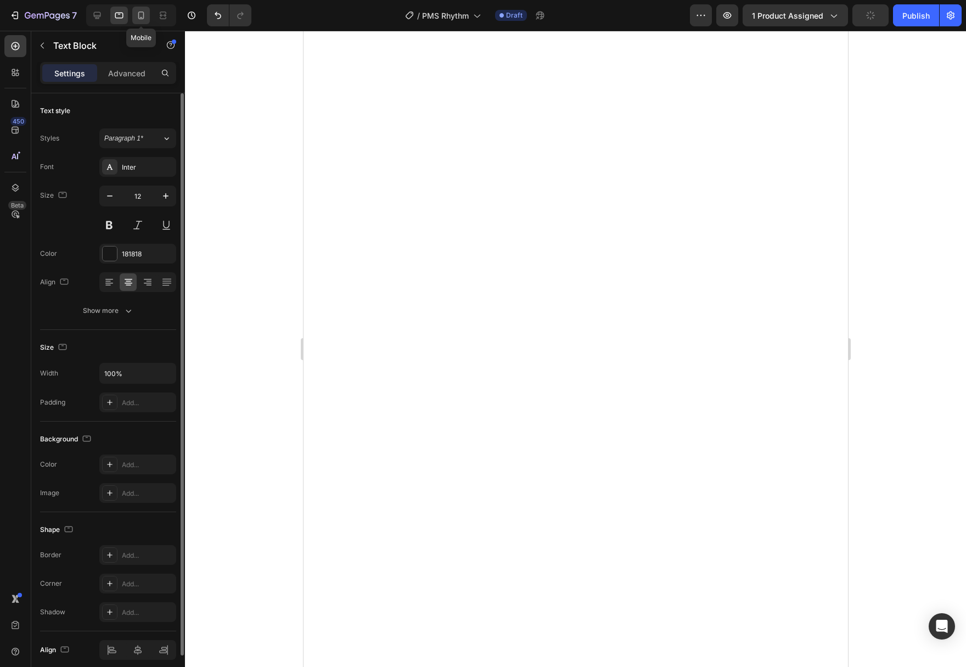
type input "11"
drag, startPoint x: 872, startPoint y: 21, endPoint x: 855, endPoint y: 47, distance: 30.9
click at [872, 20] on button "Save" at bounding box center [870, 15] width 36 height 22
